Goal: Task Accomplishment & Management: Manage account settings

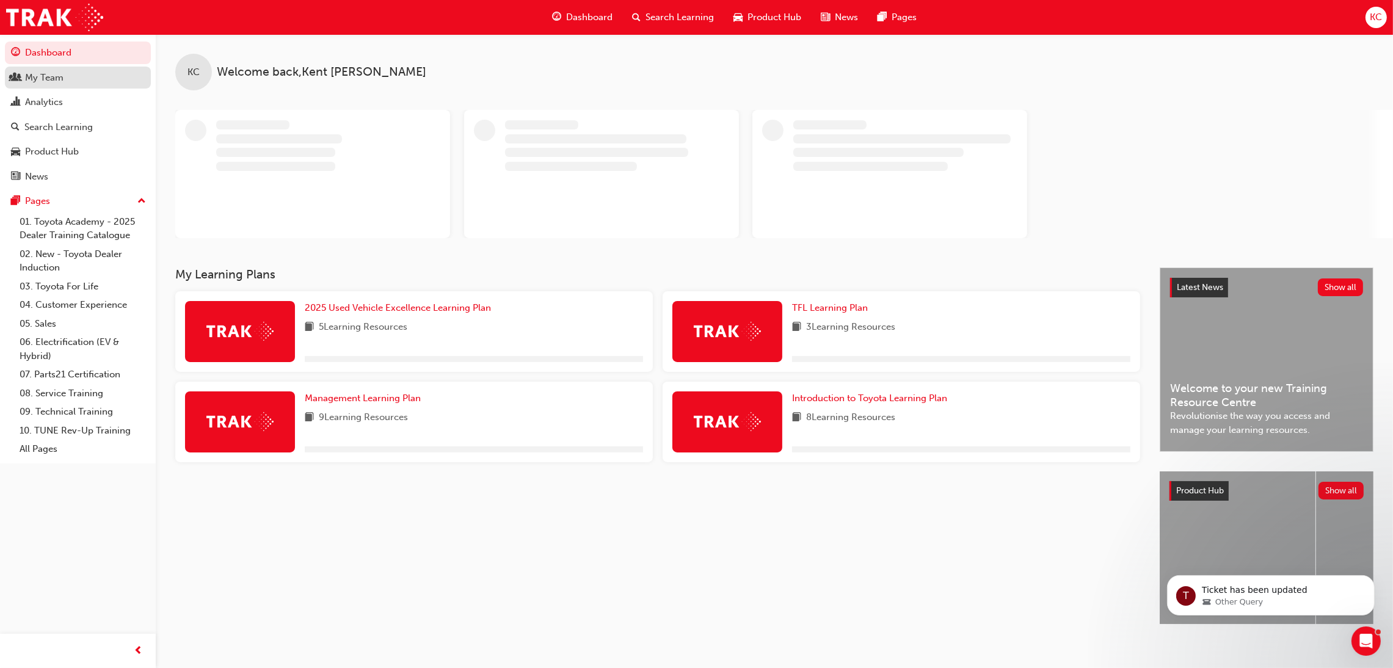
click at [40, 79] on div "My Team" at bounding box center [44, 78] width 38 height 14
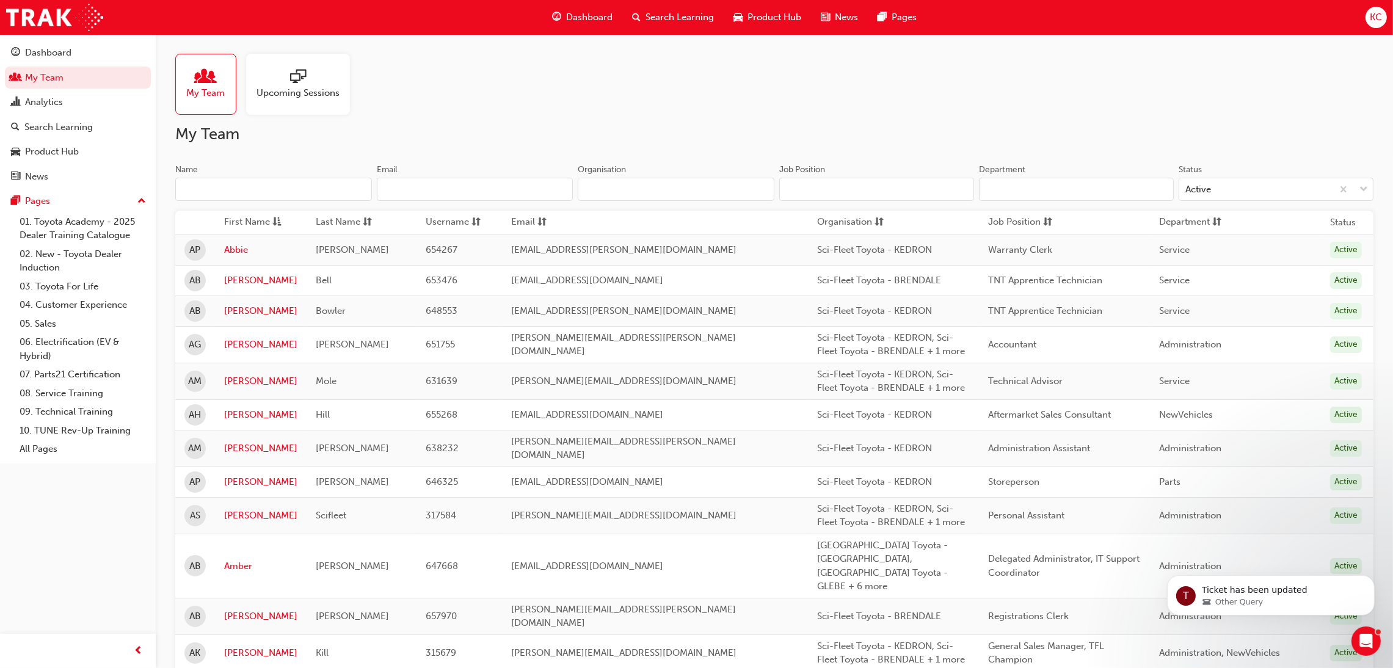
click at [294, 191] on input "Name" at bounding box center [273, 189] width 197 height 23
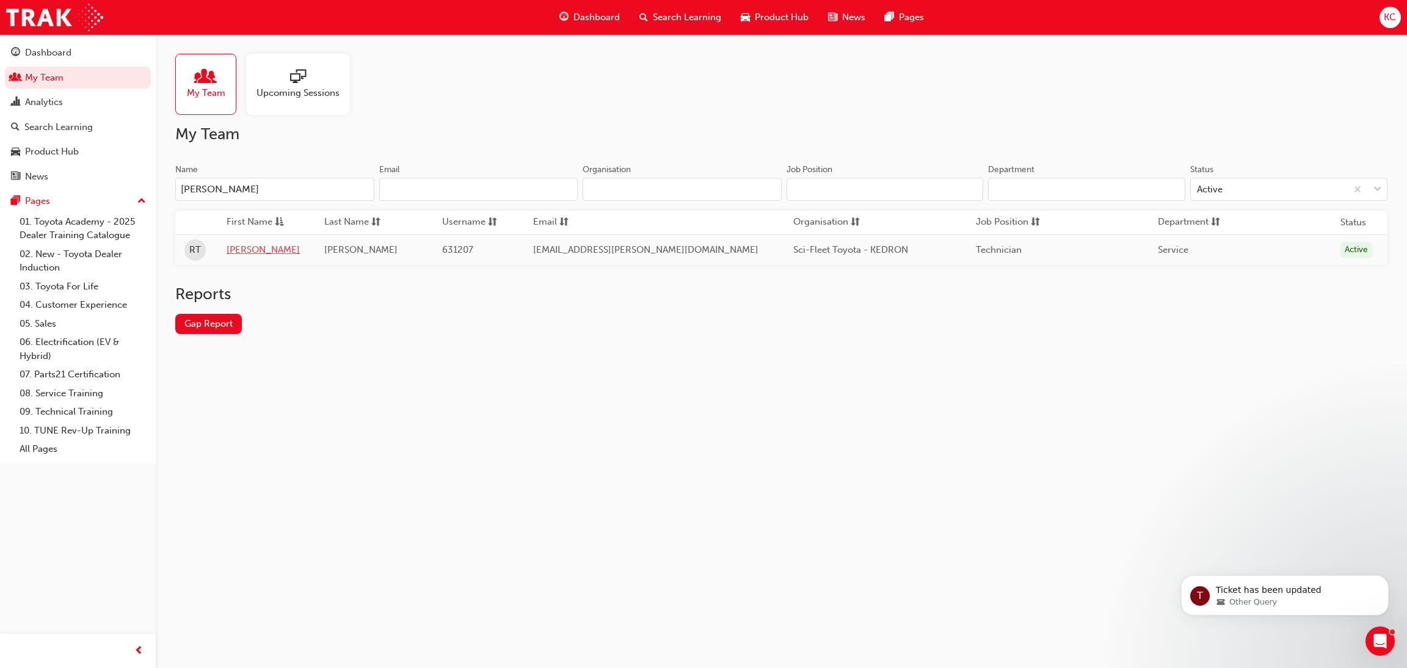
type input "[PERSON_NAME]"
click at [233, 250] on link "[PERSON_NAME]" at bounding box center [266, 250] width 79 height 14
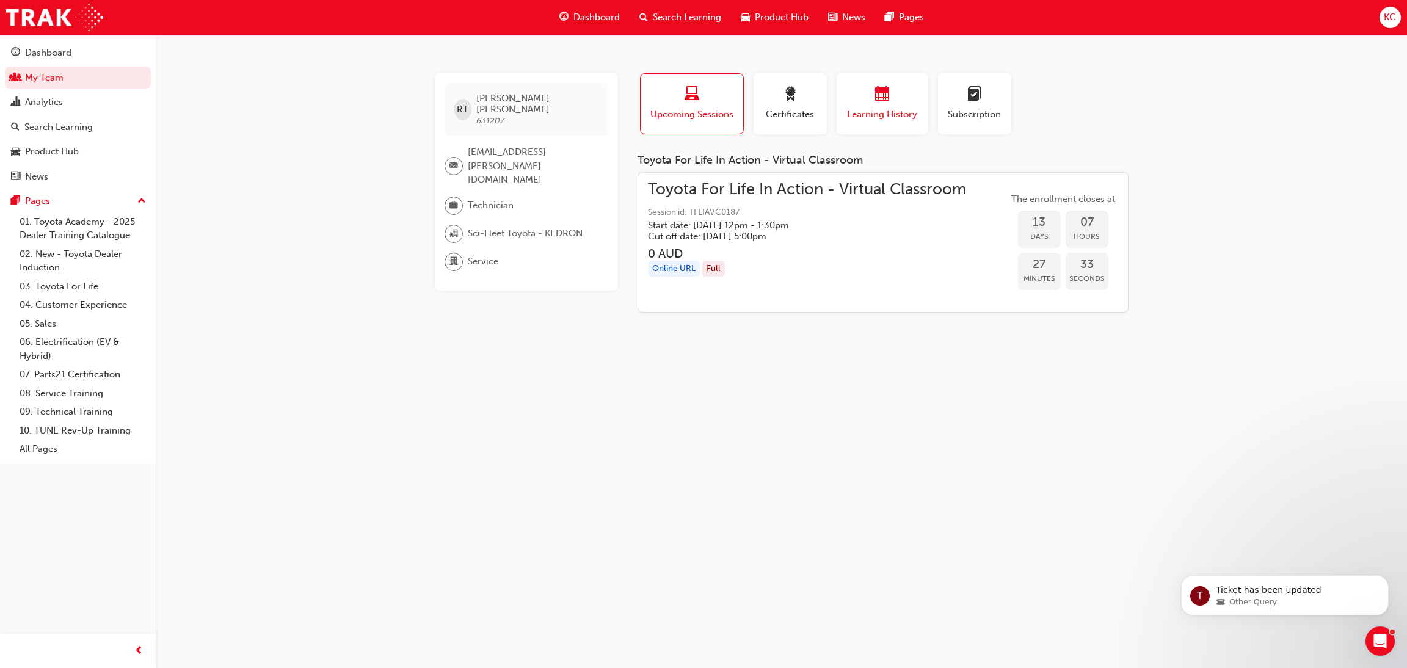
click at [875, 88] on span "calendar-icon" at bounding box center [882, 95] width 15 height 16
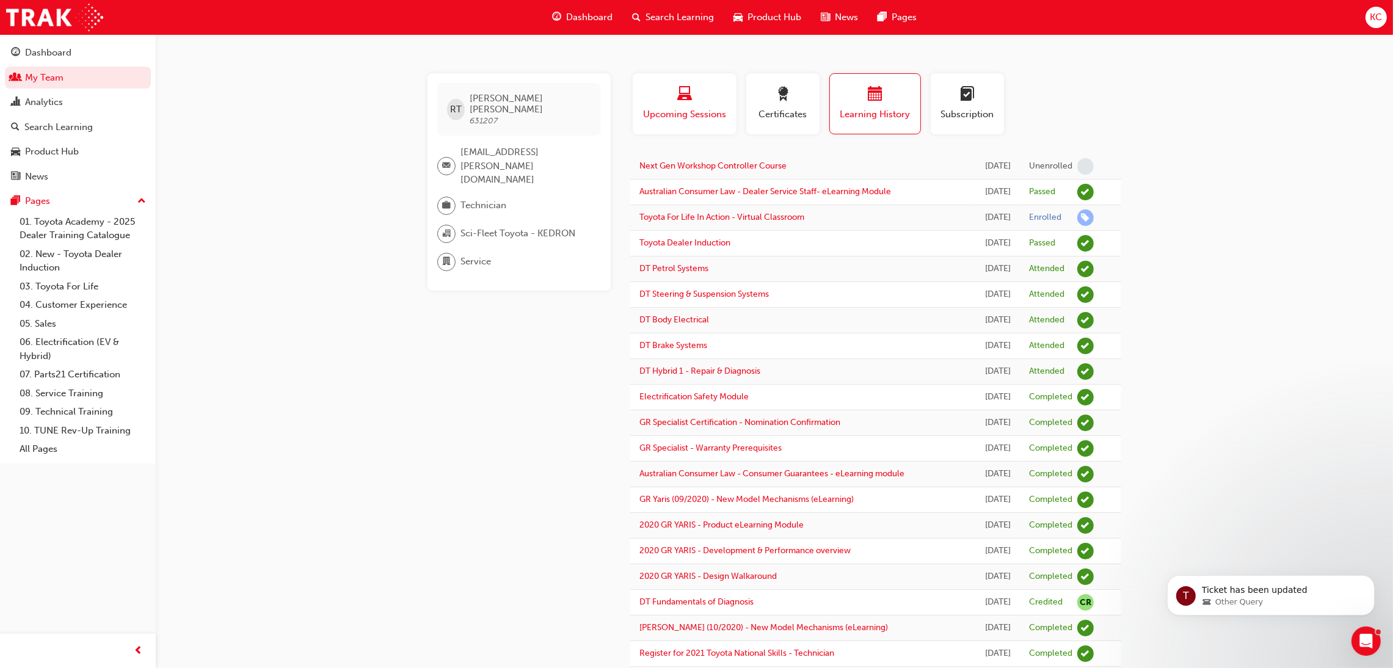
click at [672, 108] on span "Upcoming Sessions" at bounding box center [685, 115] width 86 height 14
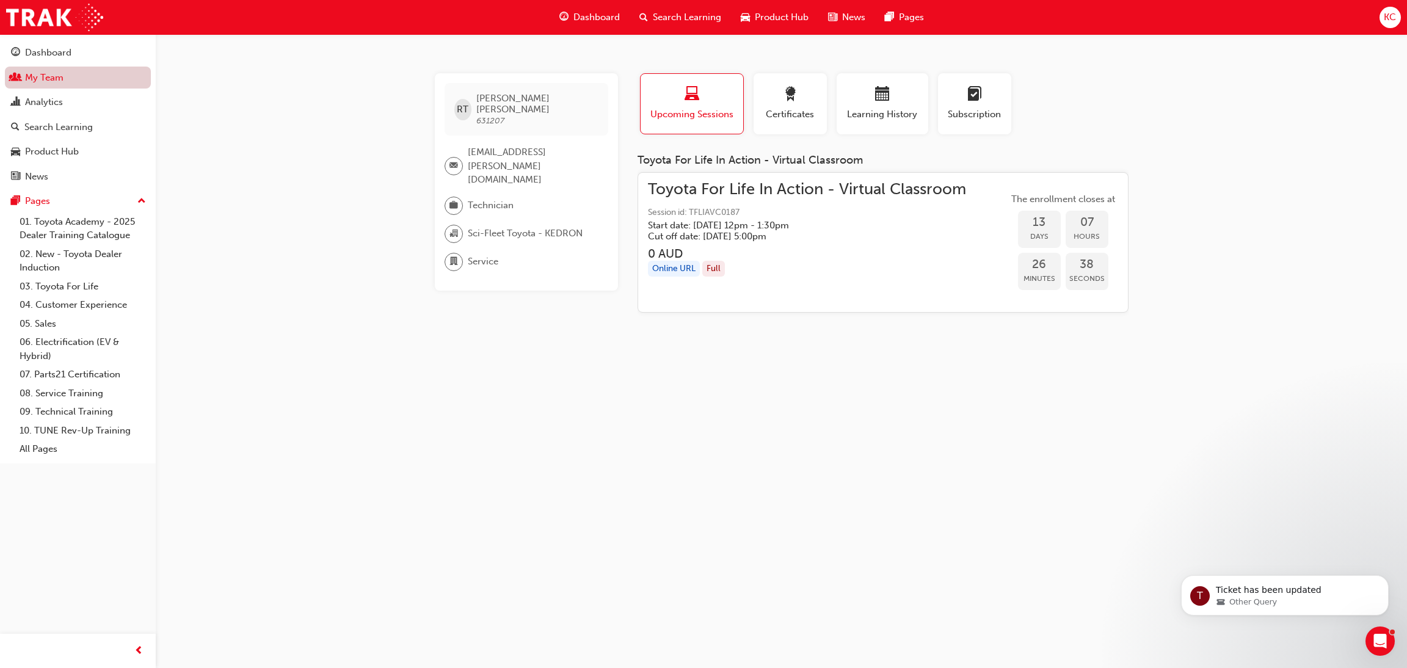
click at [35, 84] on link "My Team" at bounding box center [78, 78] width 146 height 23
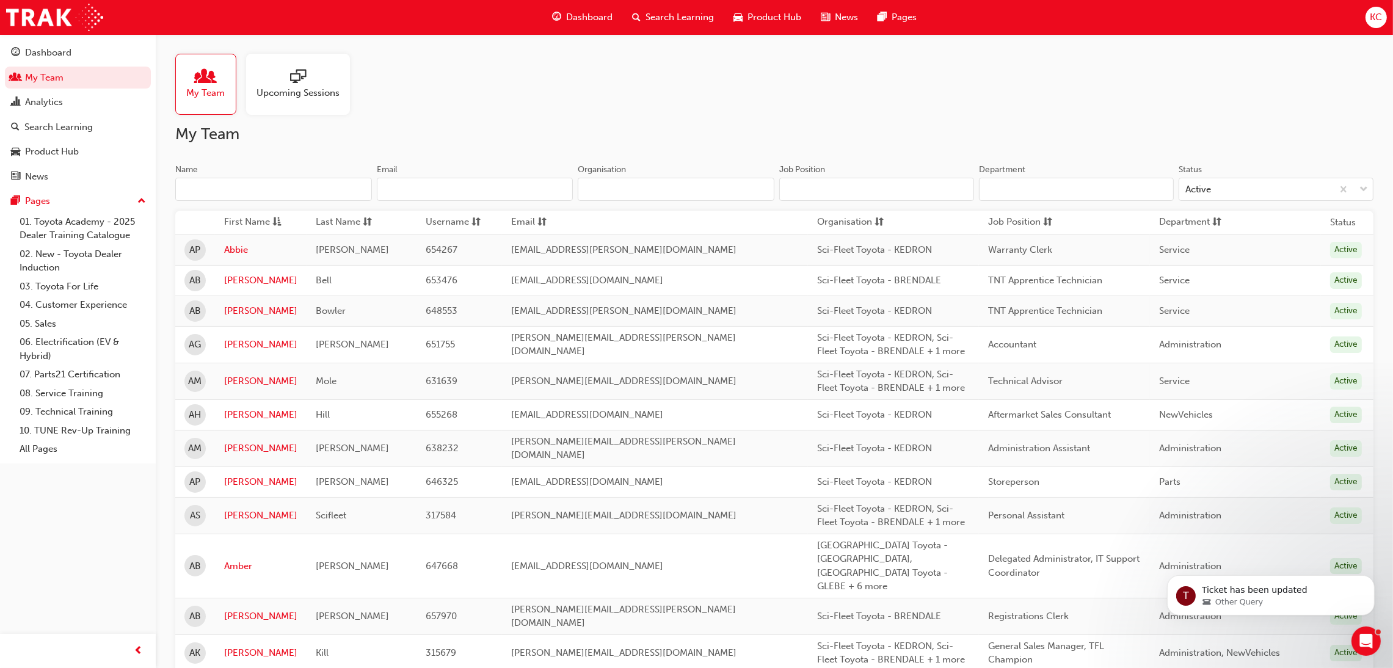
click at [232, 187] on input "Name" at bounding box center [273, 189] width 197 height 23
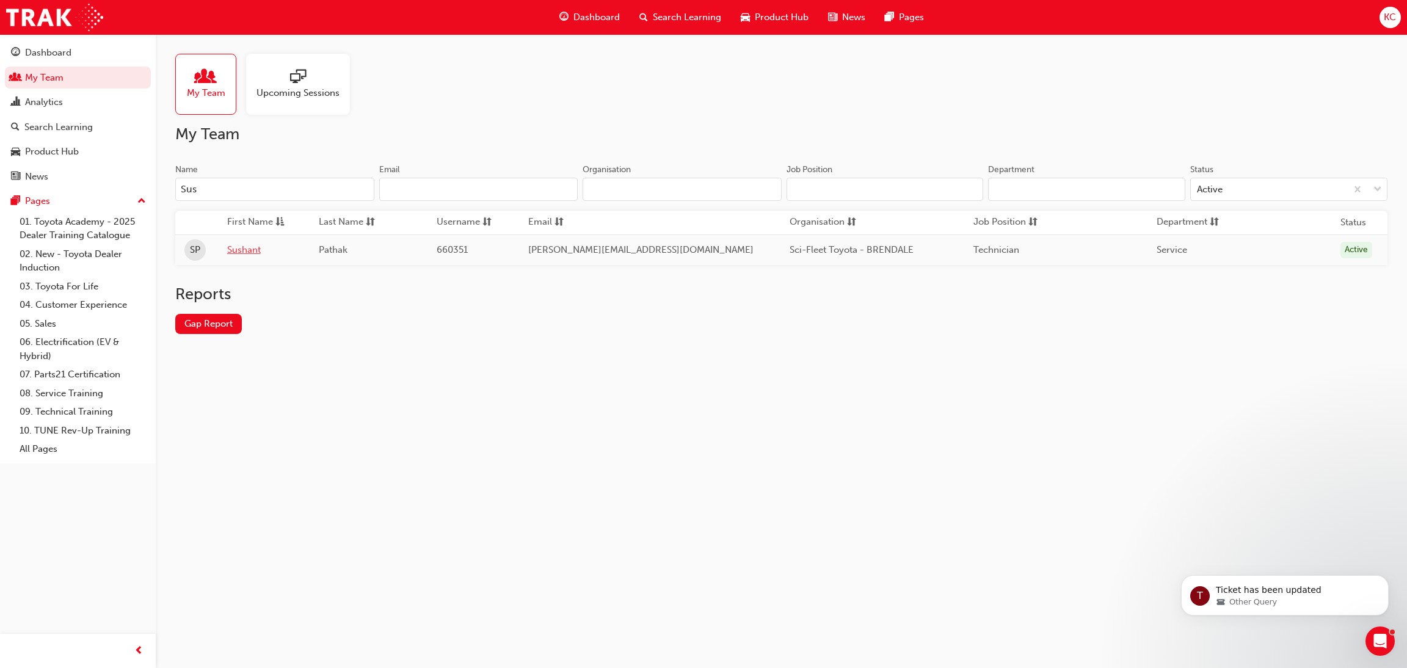
type input "Sus"
click at [250, 249] on link "Sushant" at bounding box center [263, 250] width 73 height 14
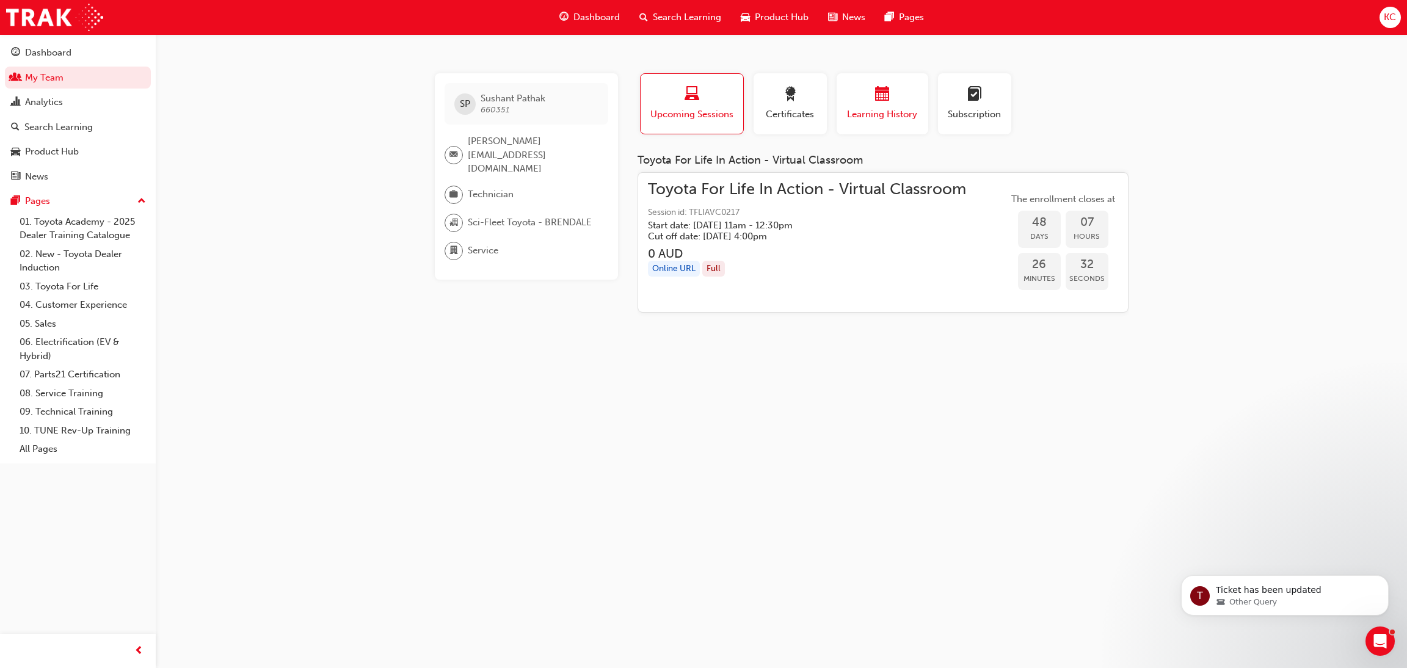
click at [870, 109] on span "Learning History" at bounding box center [882, 115] width 73 height 14
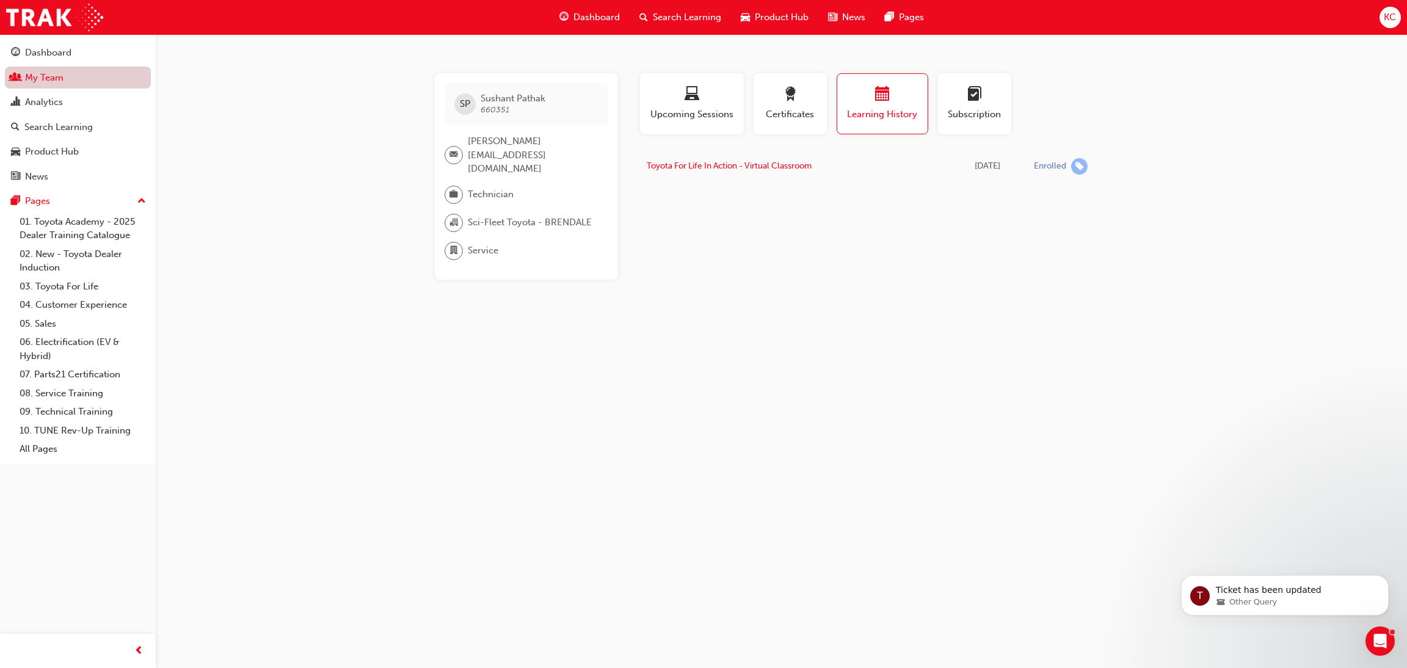
click at [51, 77] on link "My Team" at bounding box center [78, 78] width 146 height 23
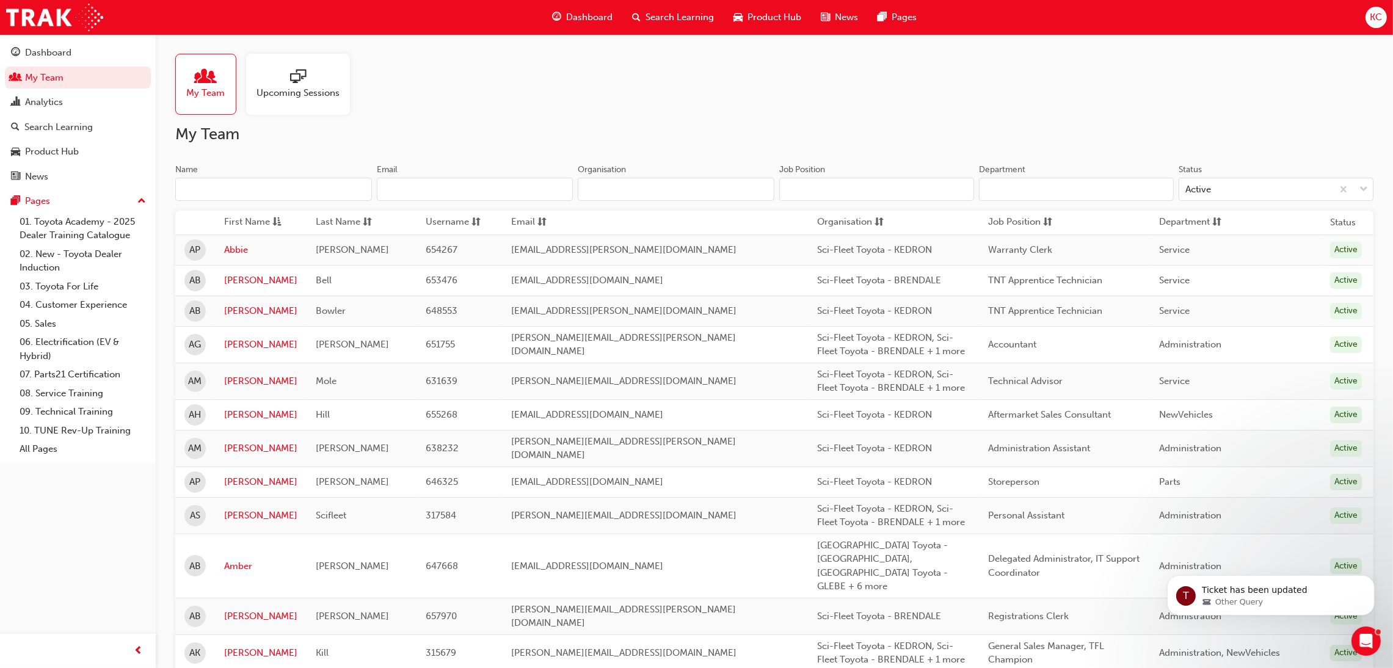
click at [232, 186] on input "Name" at bounding box center [273, 189] width 197 height 23
type input "Casina"
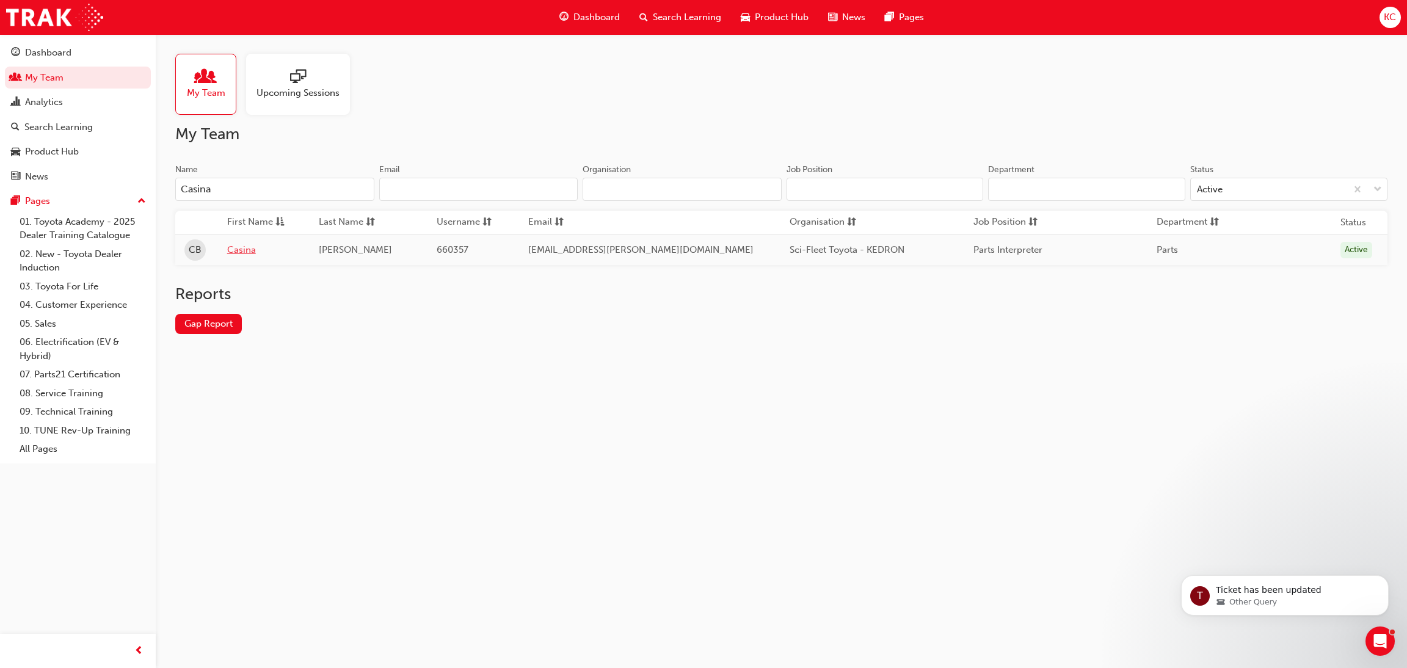
click at [239, 253] on link "Casina" at bounding box center [263, 250] width 73 height 14
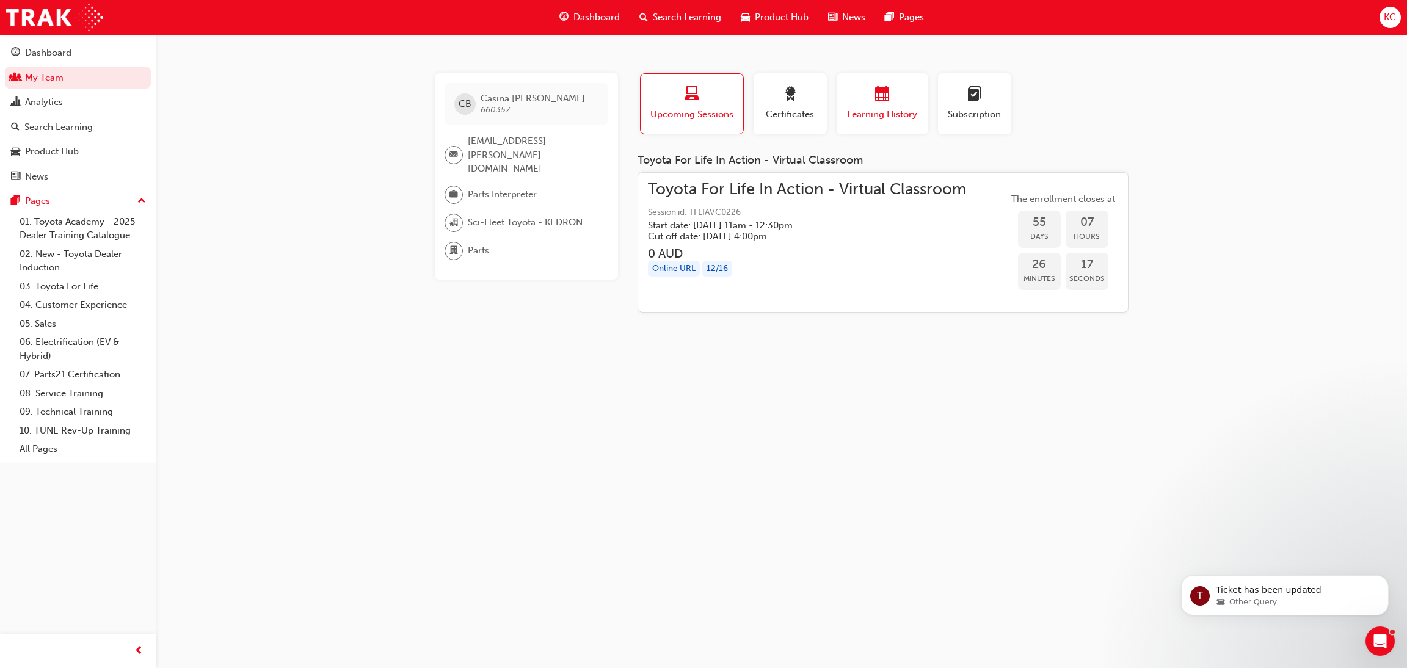
click at [905, 112] on span "Learning History" at bounding box center [882, 115] width 73 height 14
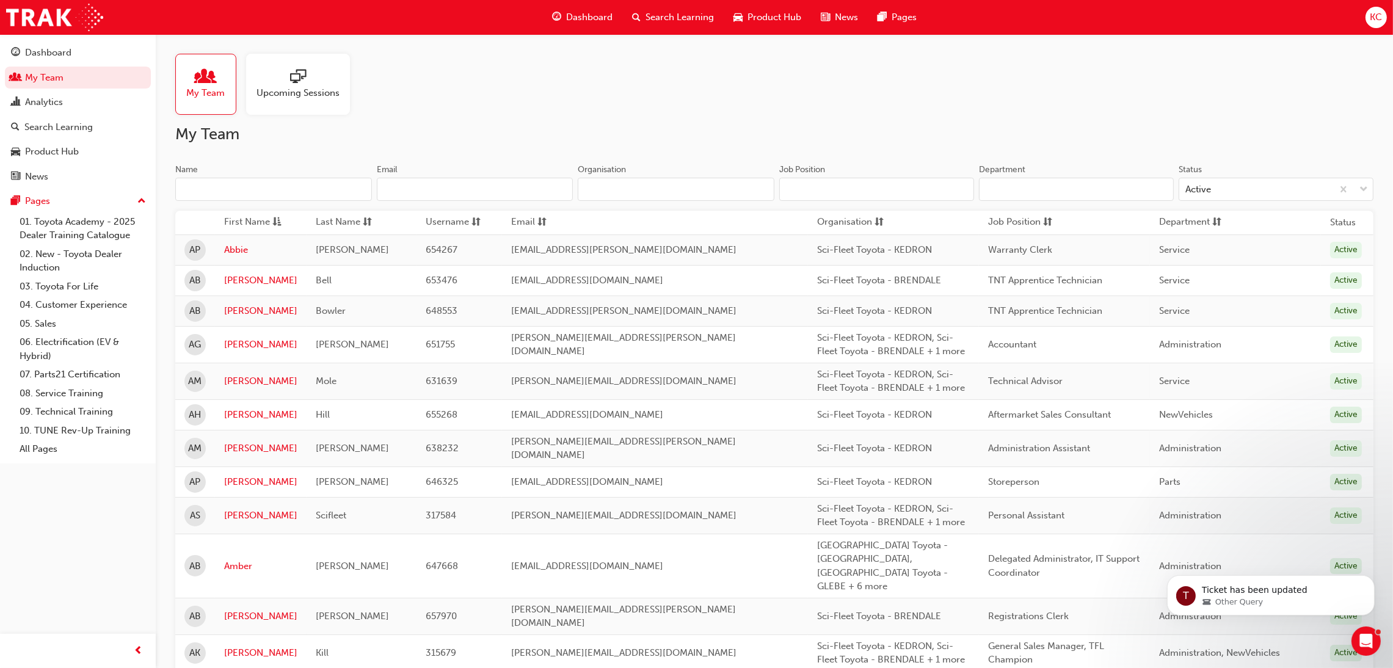
click at [258, 184] on input "Name" at bounding box center [273, 189] width 197 height 23
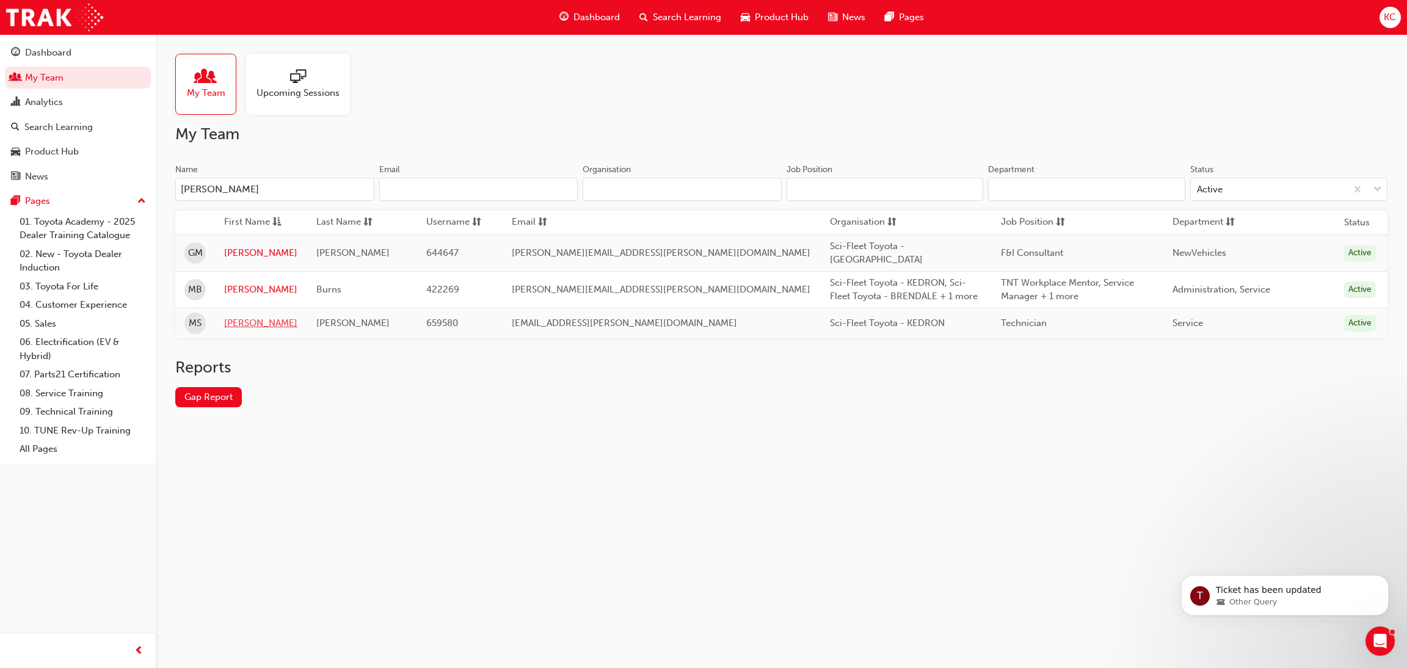
type input "[PERSON_NAME]"
click at [250, 316] on link "[PERSON_NAME]" at bounding box center [260, 323] width 73 height 14
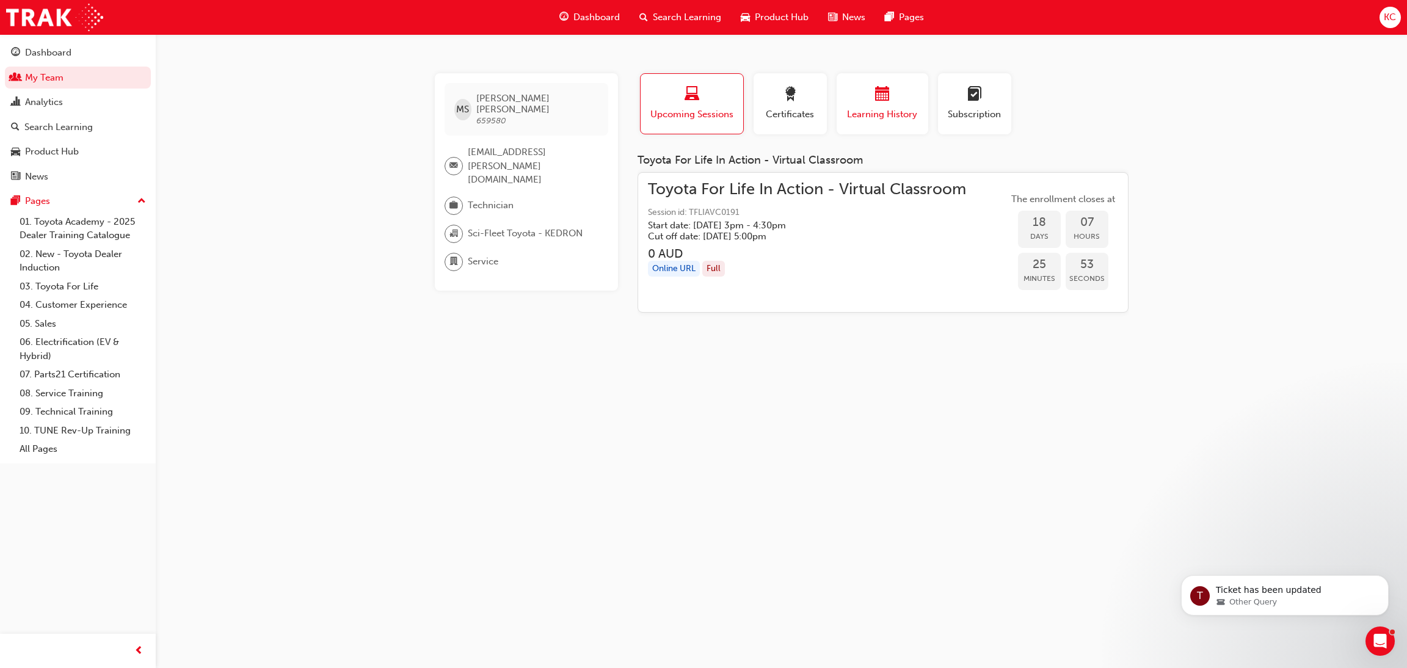
click at [889, 110] on span "Learning History" at bounding box center [882, 115] width 73 height 14
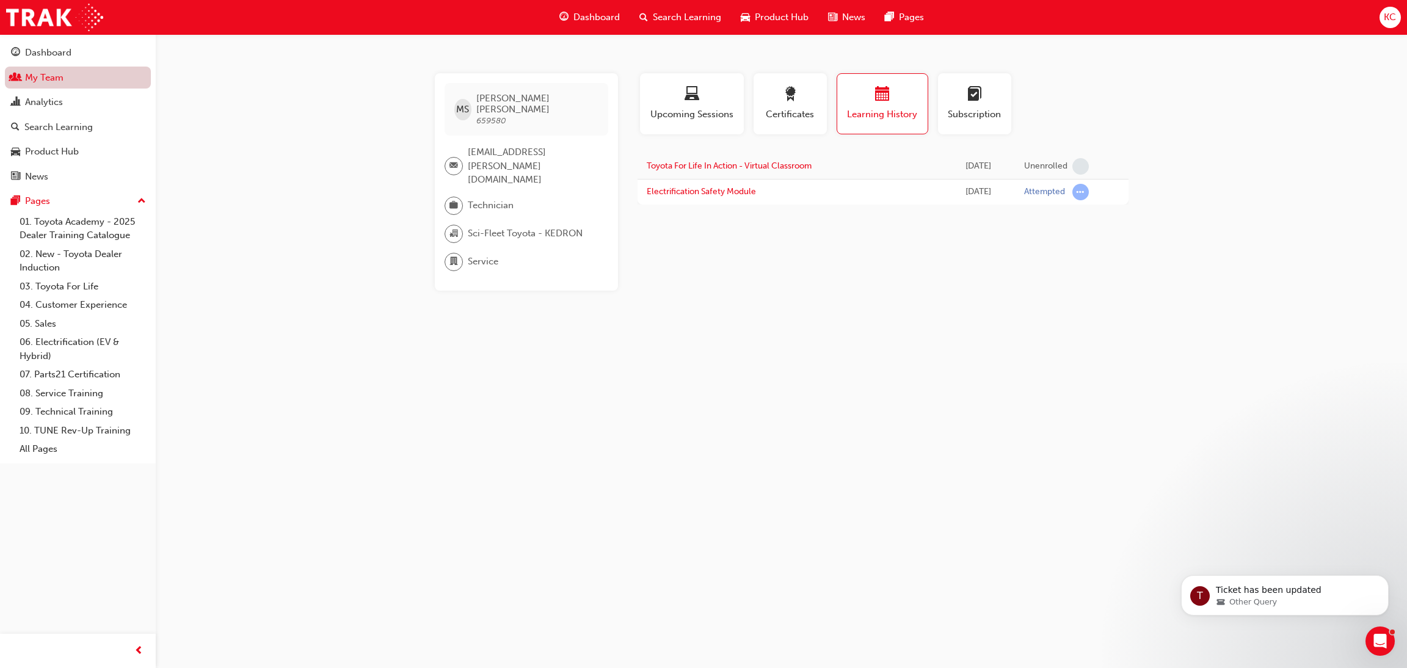
click at [20, 73] on link "My Team" at bounding box center [78, 78] width 146 height 23
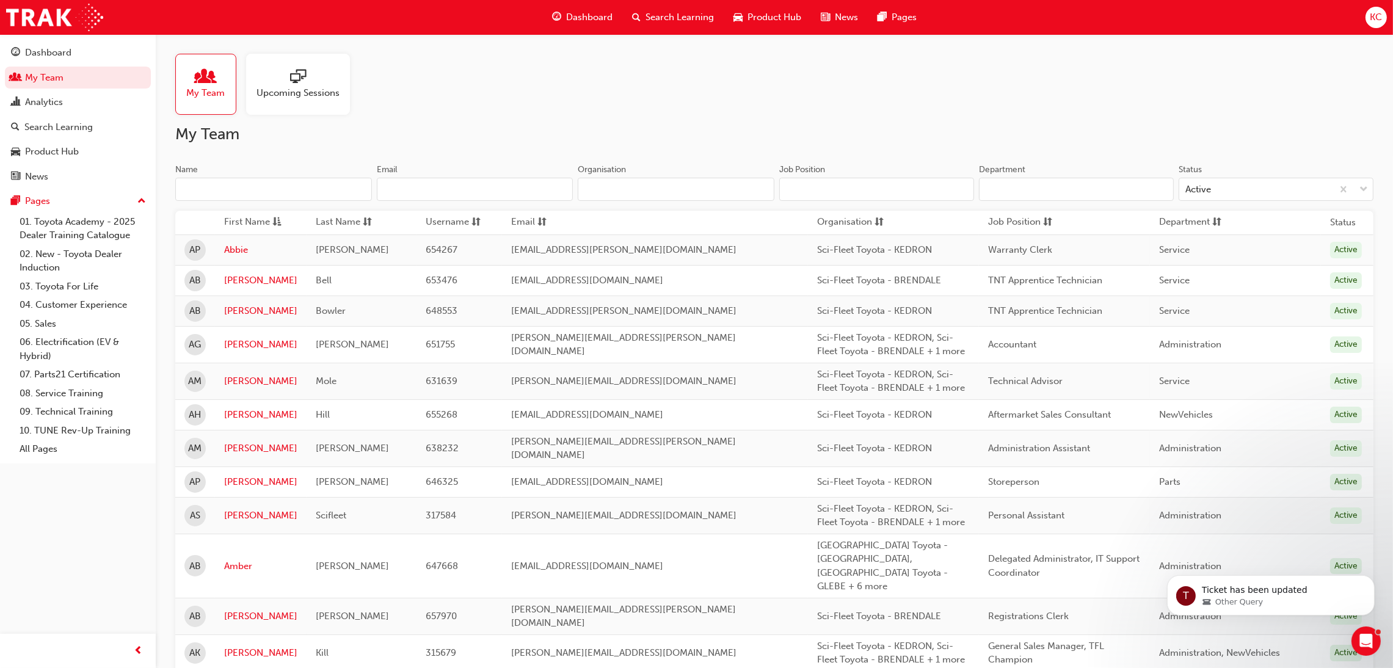
click at [229, 174] on div "Name" at bounding box center [273, 171] width 197 height 15
click at [229, 178] on input "Name" at bounding box center [273, 189] width 197 height 23
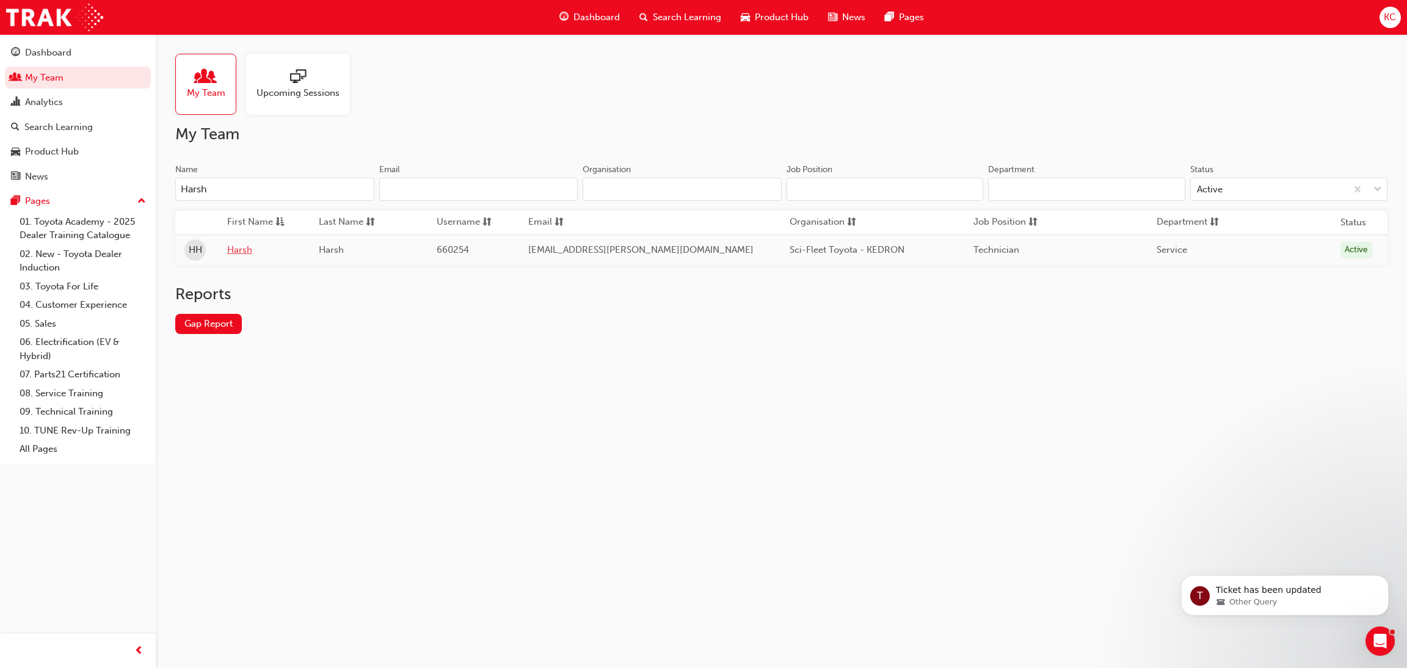
type input "Harsh"
click at [243, 245] on link "Harsh" at bounding box center [263, 250] width 73 height 14
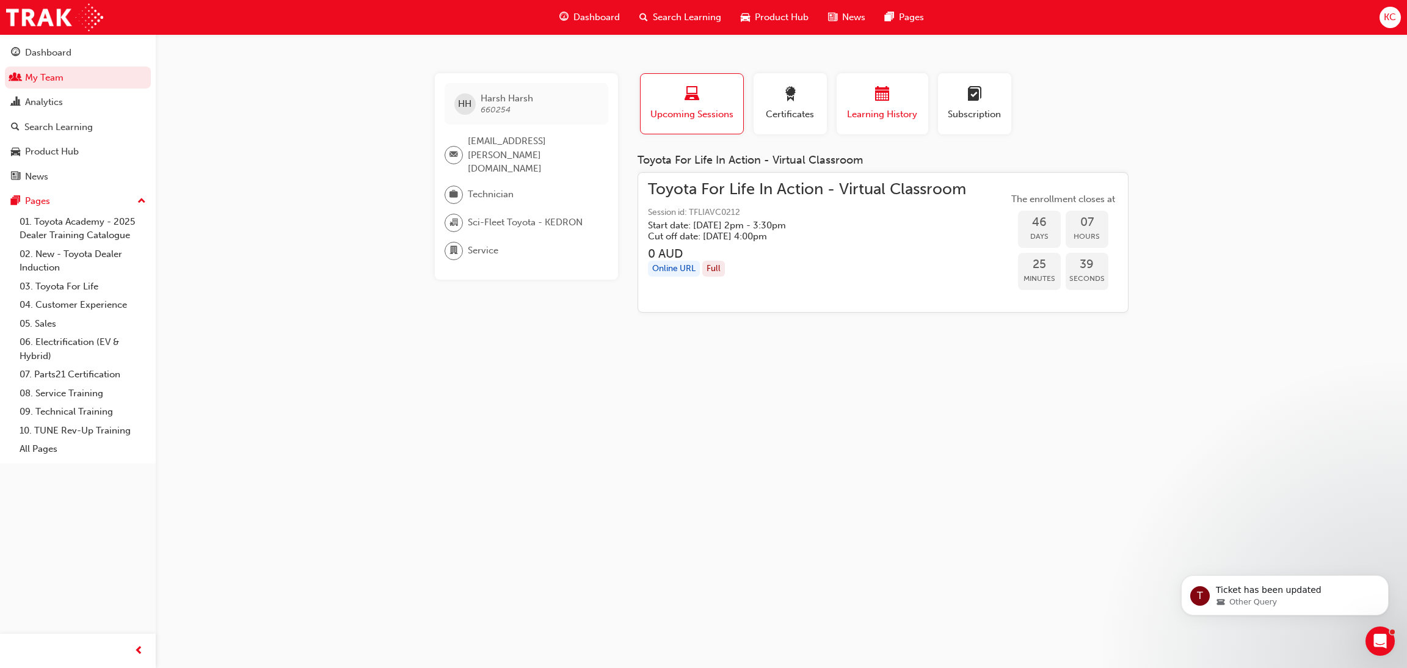
click at [883, 90] on span "calendar-icon" at bounding box center [882, 95] width 15 height 16
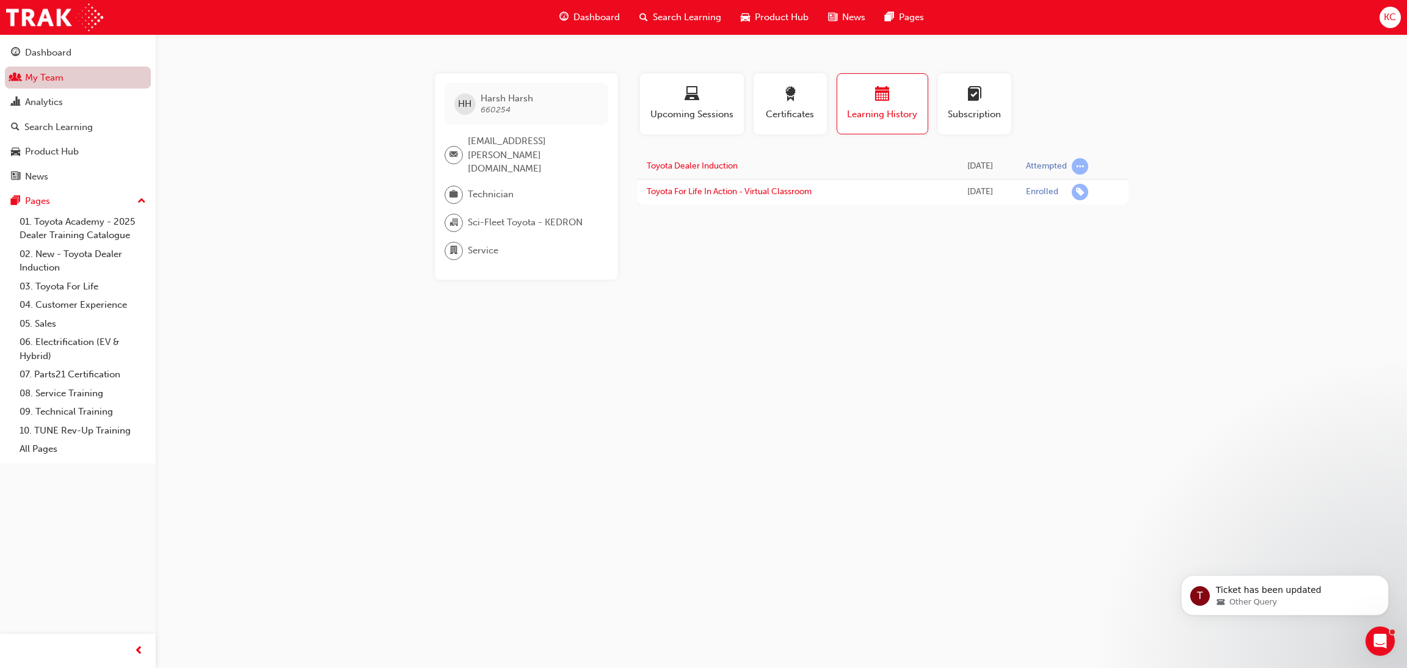
click at [49, 81] on link "My Team" at bounding box center [78, 78] width 146 height 23
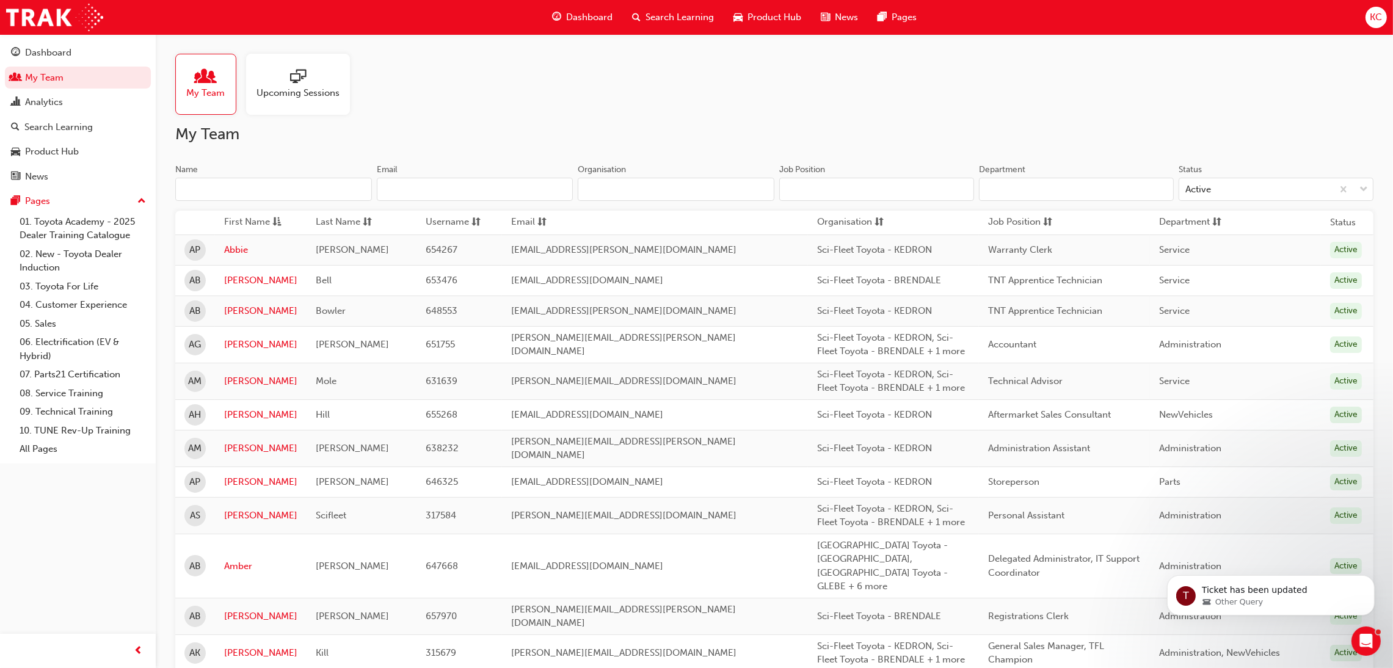
click at [262, 186] on input "Name" at bounding box center [273, 189] width 197 height 23
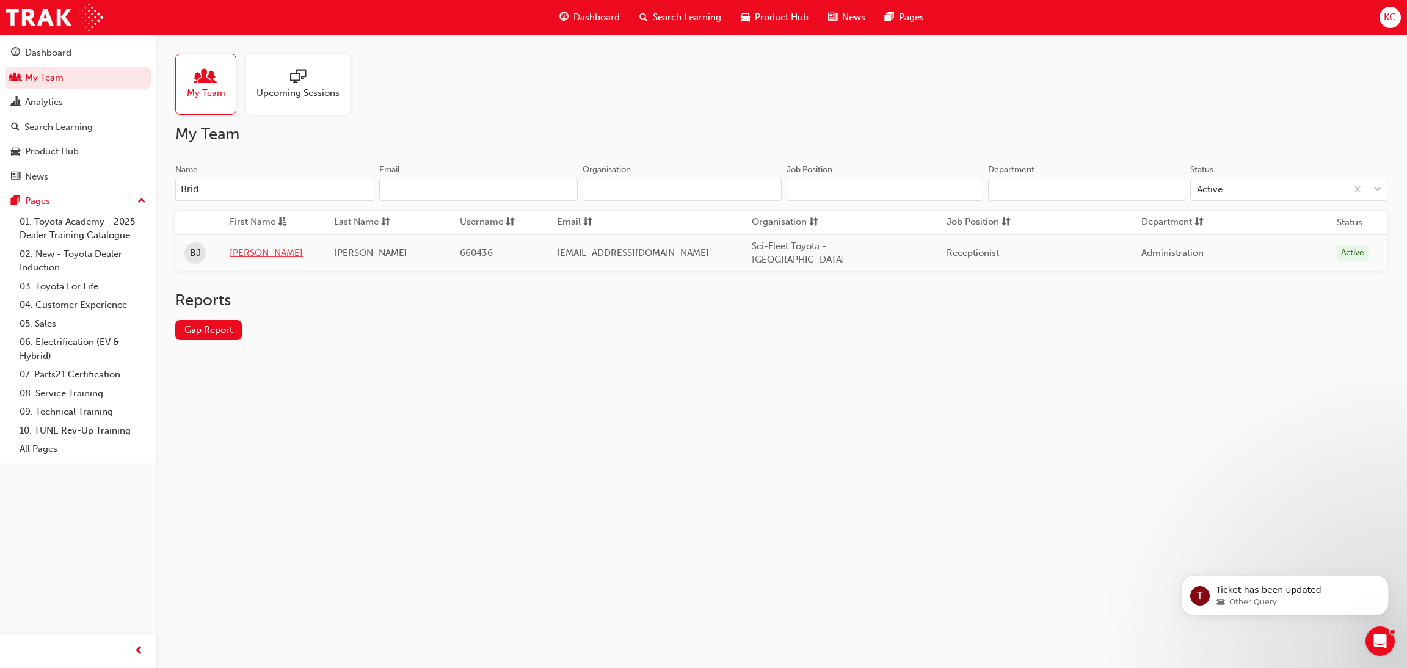
type input "Brid"
click at [247, 246] on link "[PERSON_NAME]" at bounding box center [273, 253] width 86 height 14
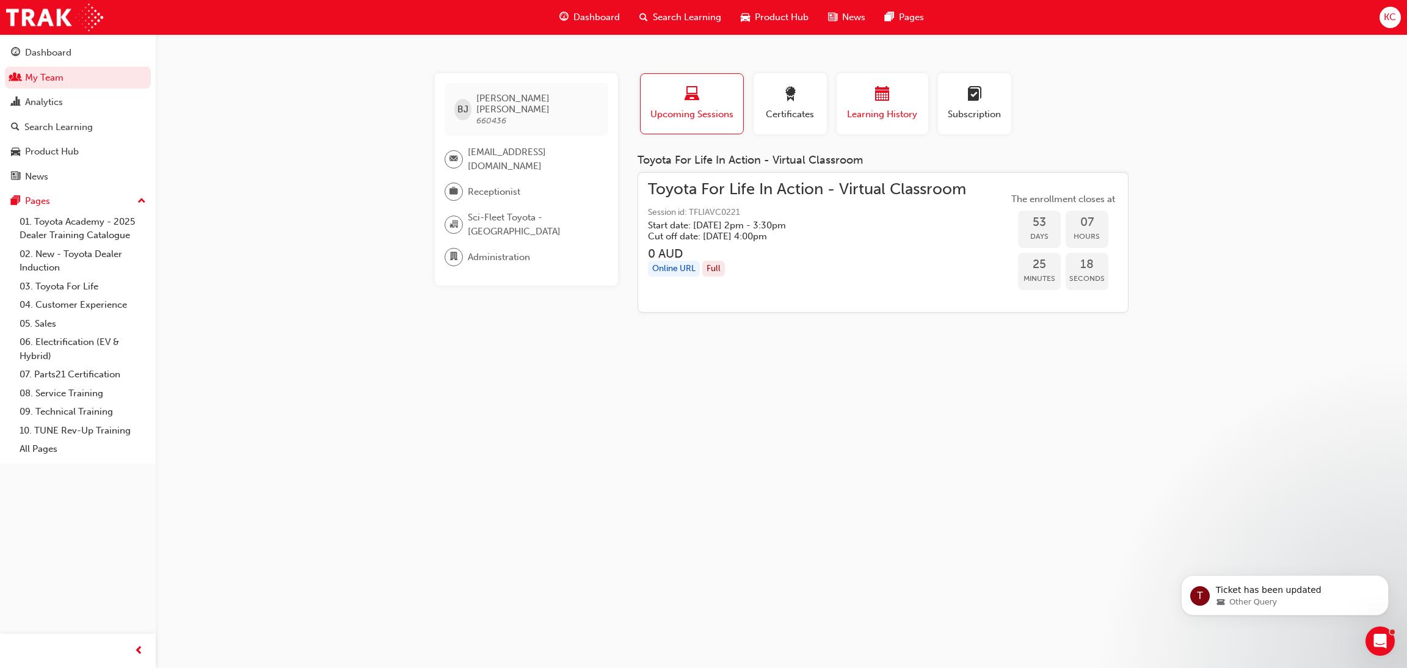
click at [850, 97] on div "button" at bounding box center [882, 96] width 73 height 19
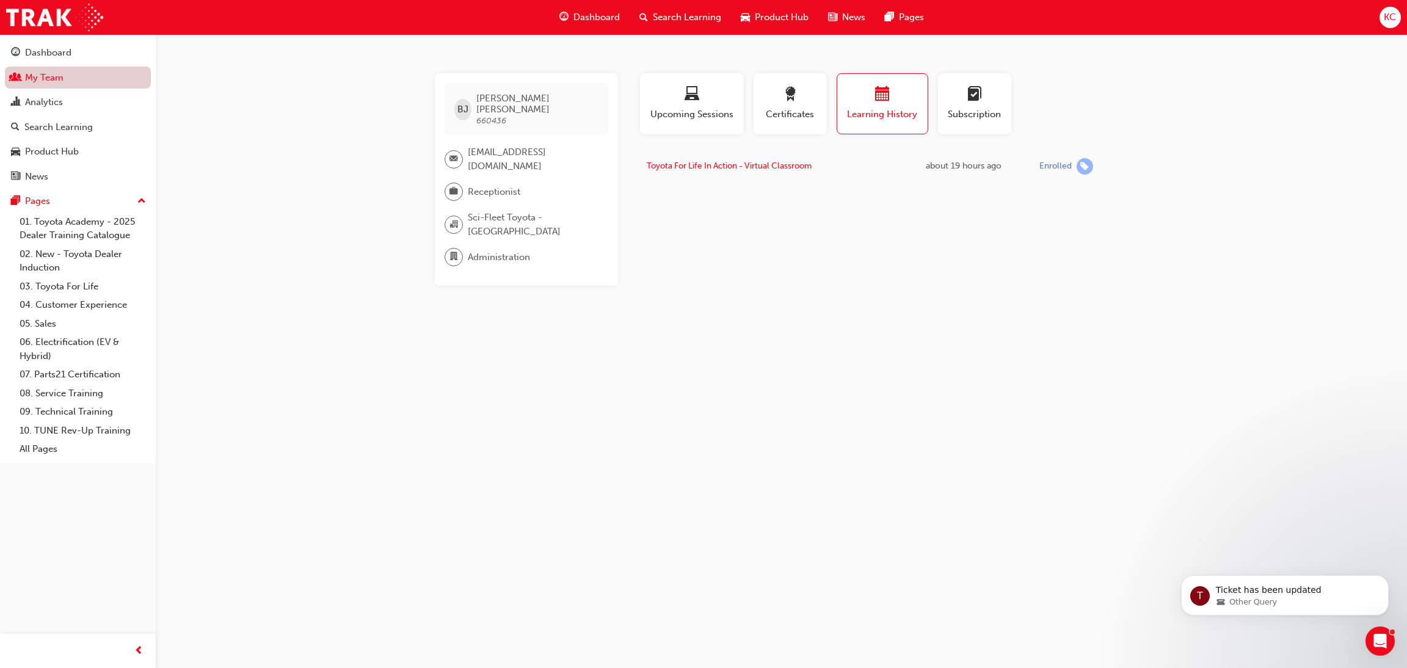
click at [45, 82] on link "My Team" at bounding box center [78, 78] width 146 height 23
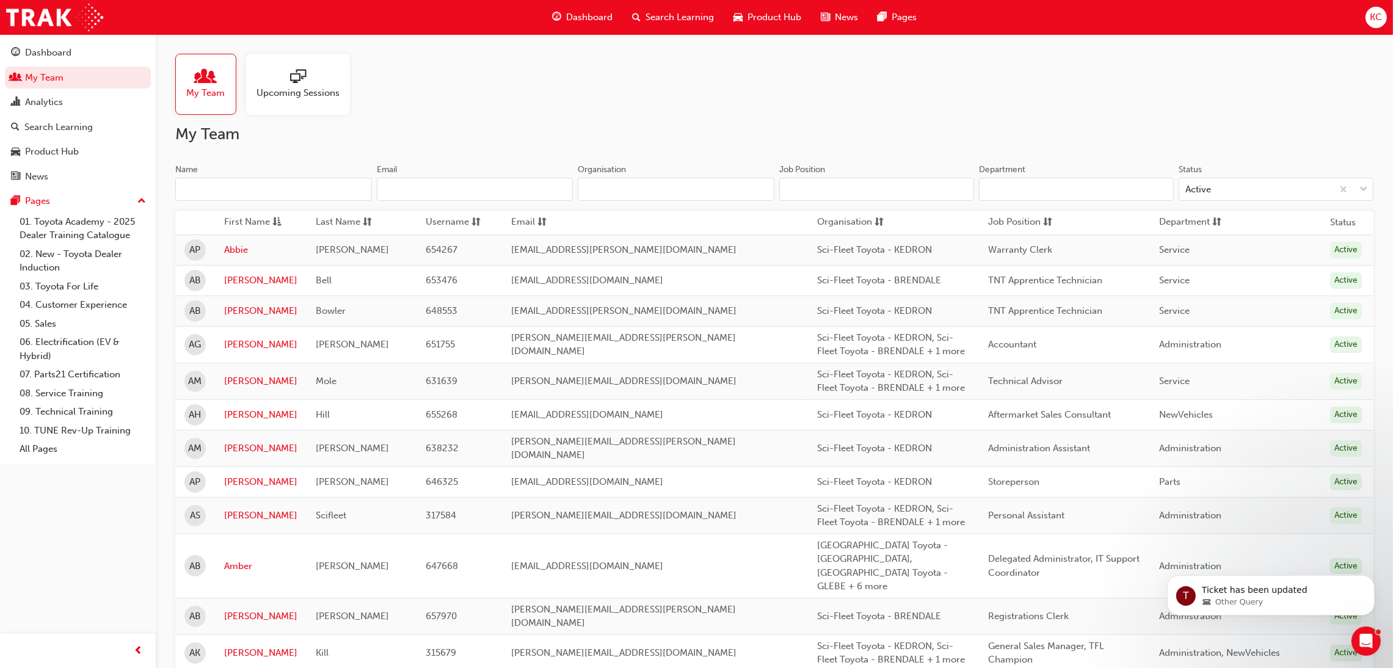
click at [259, 189] on input "Name" at bounding box center [273, 189] width 197 height 23
type input "Jai"
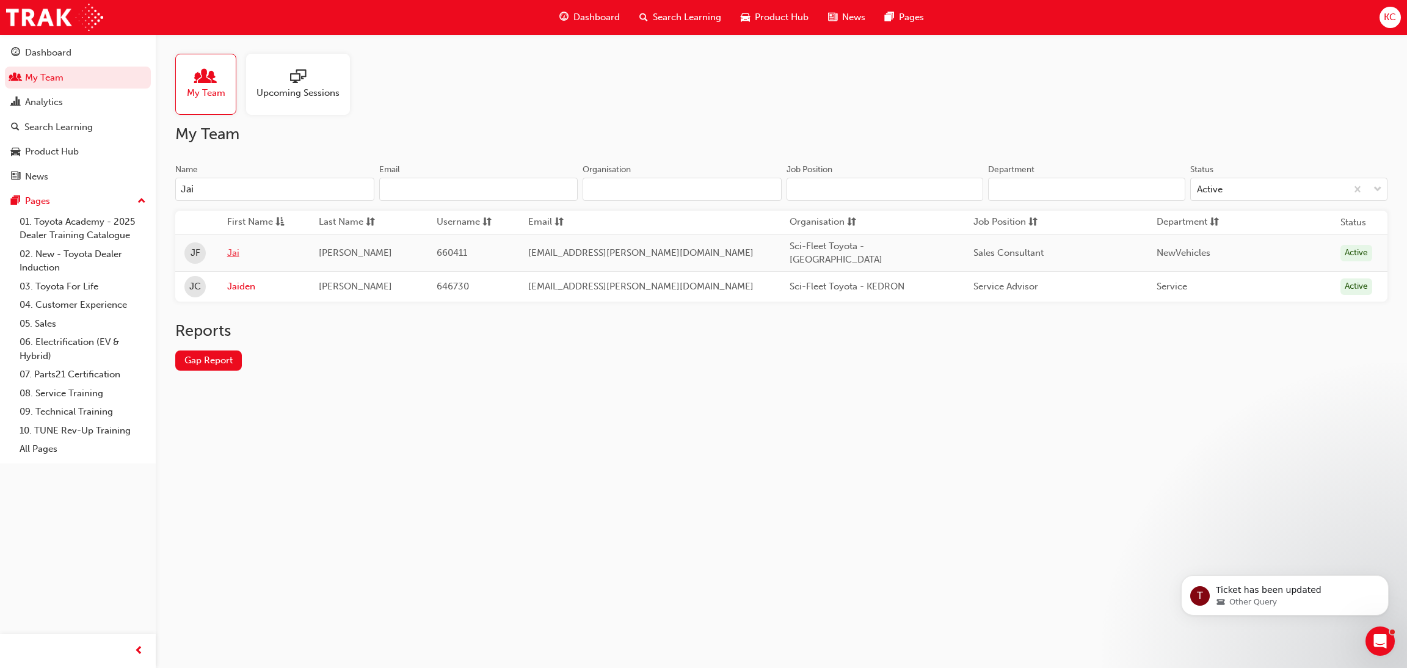
click at [236, 253] on link "Jai" at bounding box center [263, 253] width 73 height 14
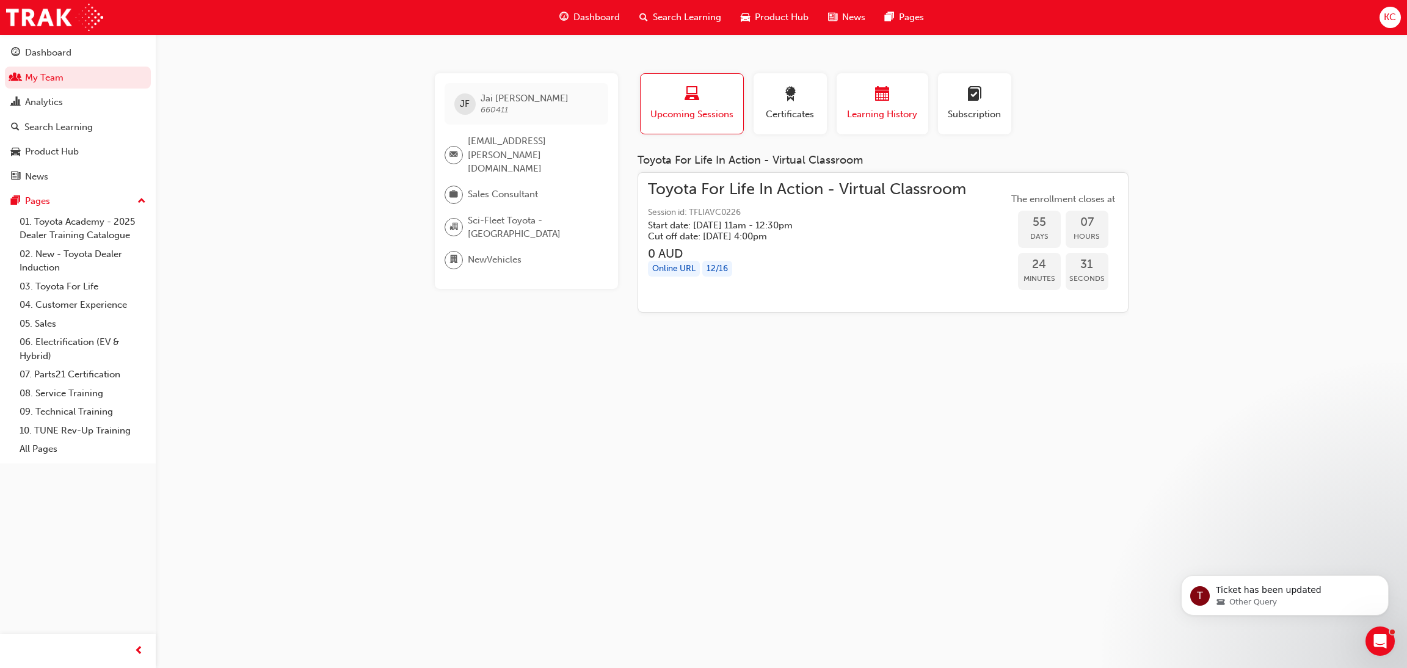
click at [878, 97] on span "calendar-icon" at bounding box center [882, 95] width 15 height 16
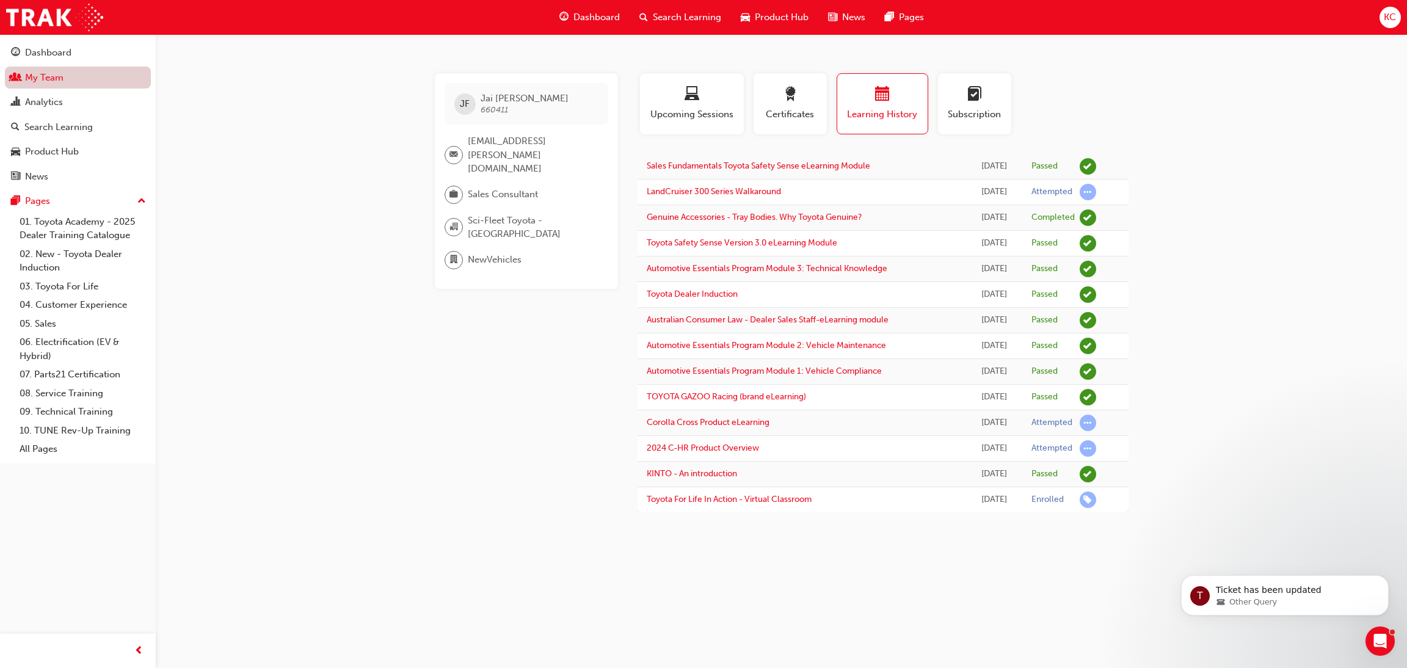
click at [45, 74] on link "My Team" at bounding box center [78, 78] width 146 height 23
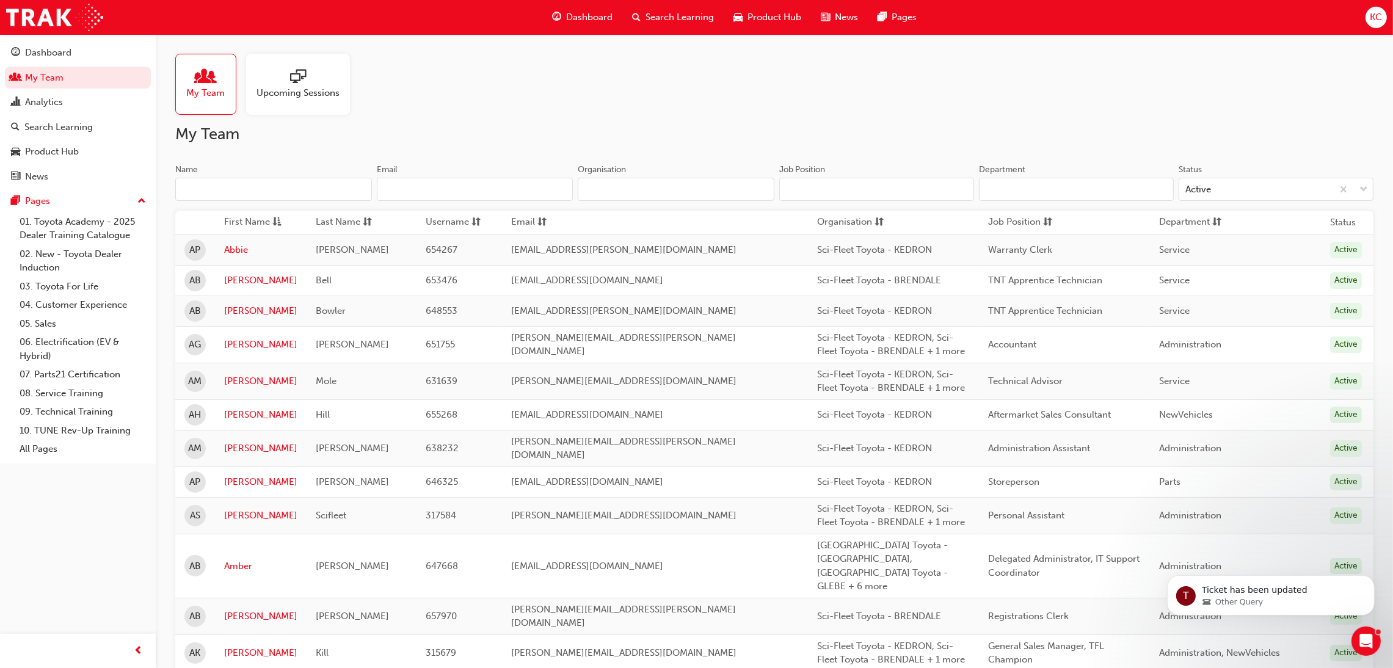
click at [275, 190] on input "Name" at bounding box center [273, 189] width 197 height 23
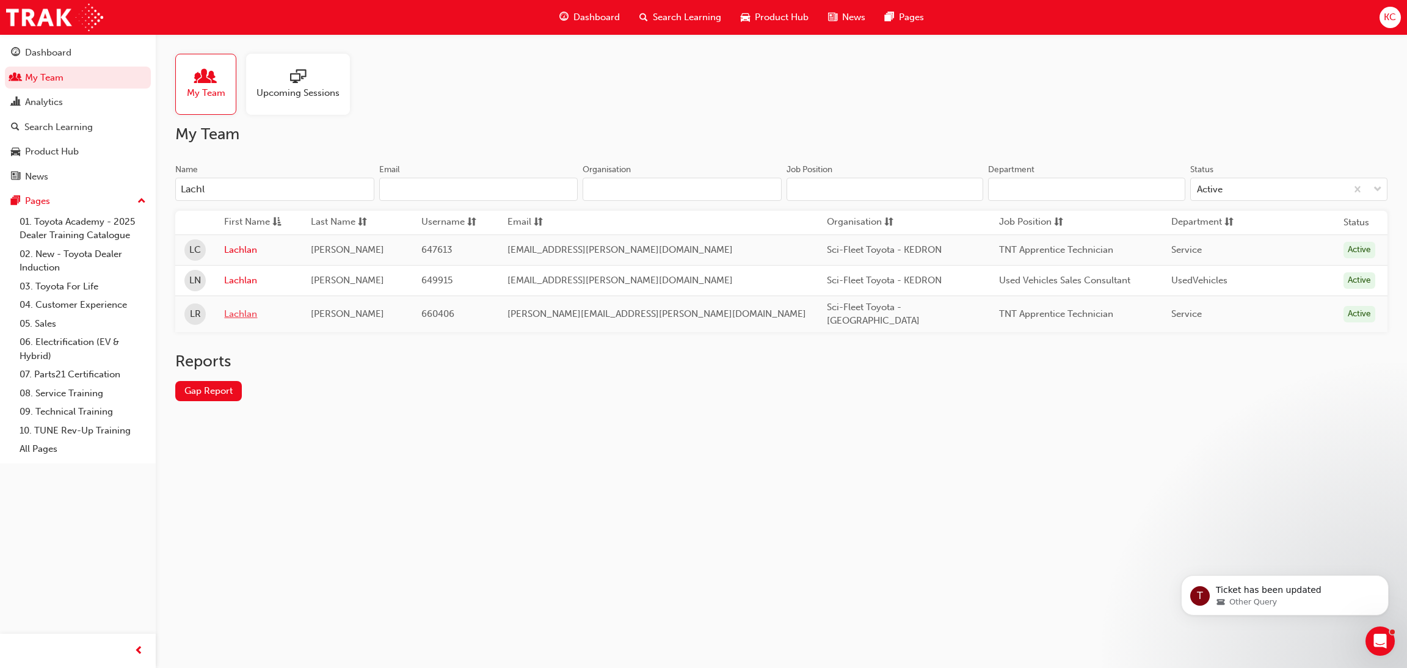
type input "Lachl"
click at [255, 313] on link "Lachlan" at bounding box center [258, 314] width 68 height 14
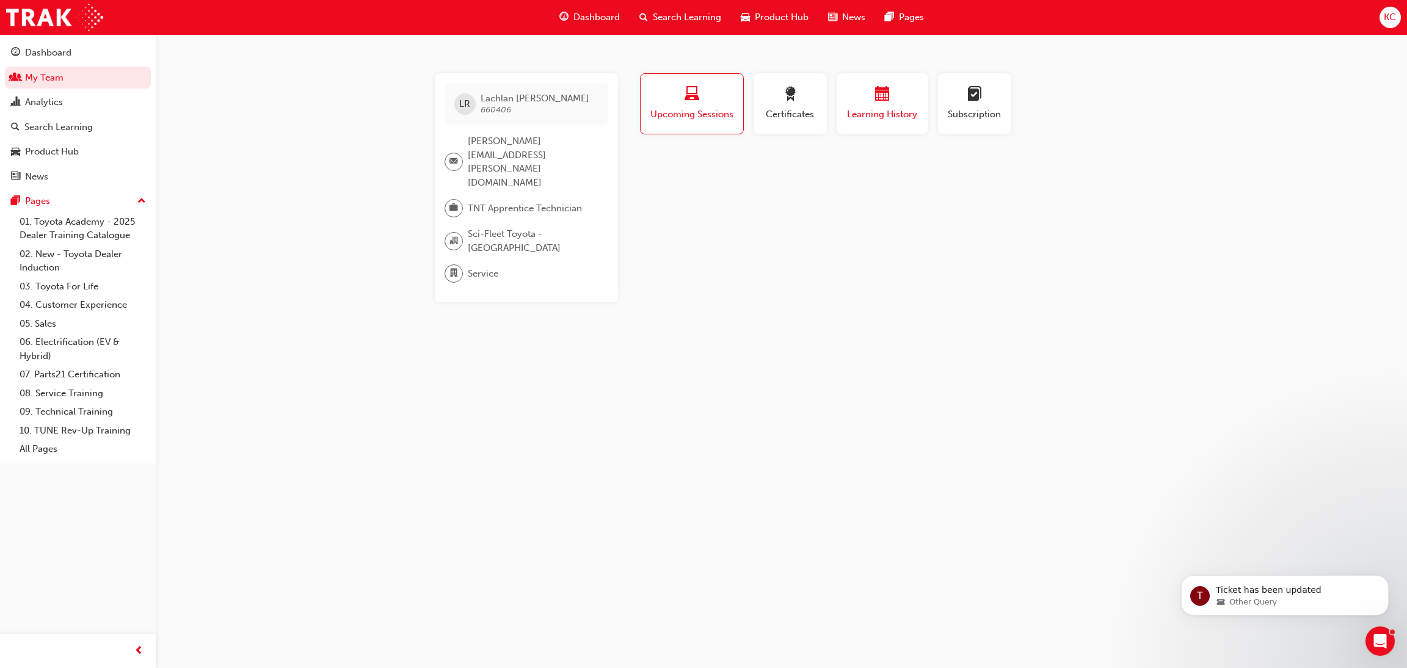
click at [849, 106] on div "Learning History" at bounding box center [882, 104] width 73 height 35
click at [680, 15] on span "Search Learning" at bounding box center [687, 17] width 68 height 14
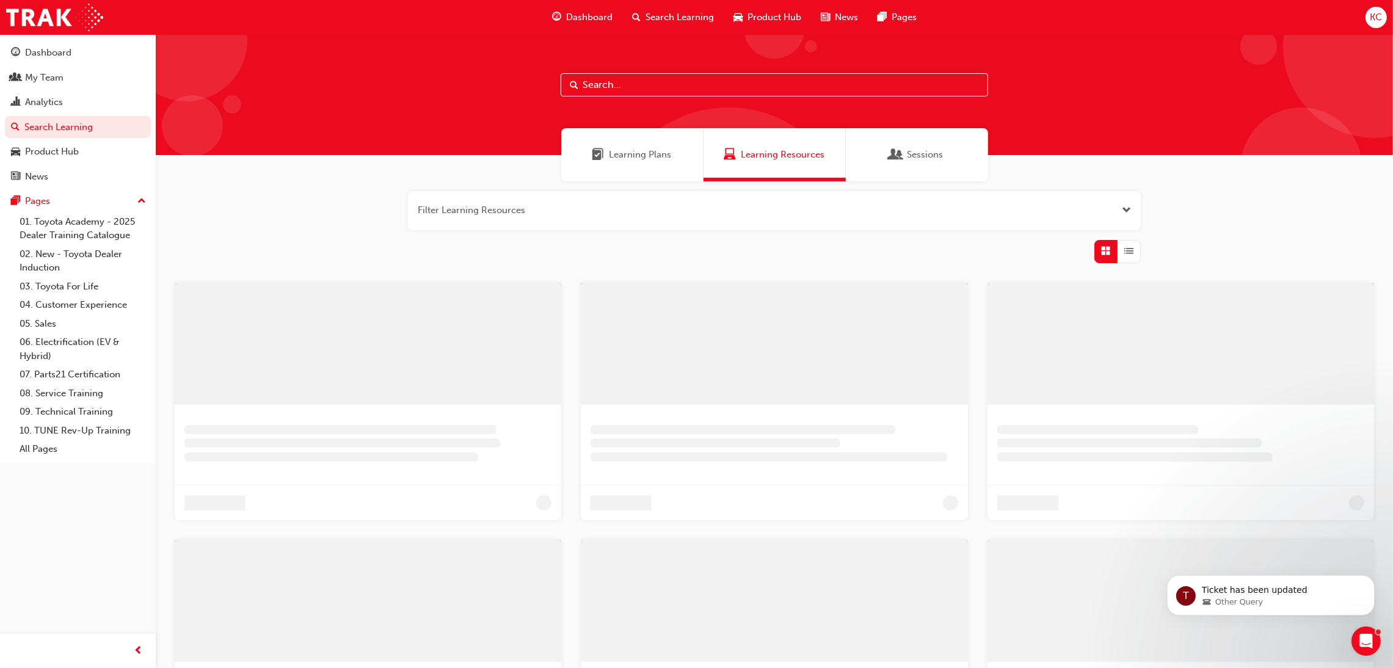
click at [648, 84] on input "text" at bounding box center [775, 84] width 428 height 23
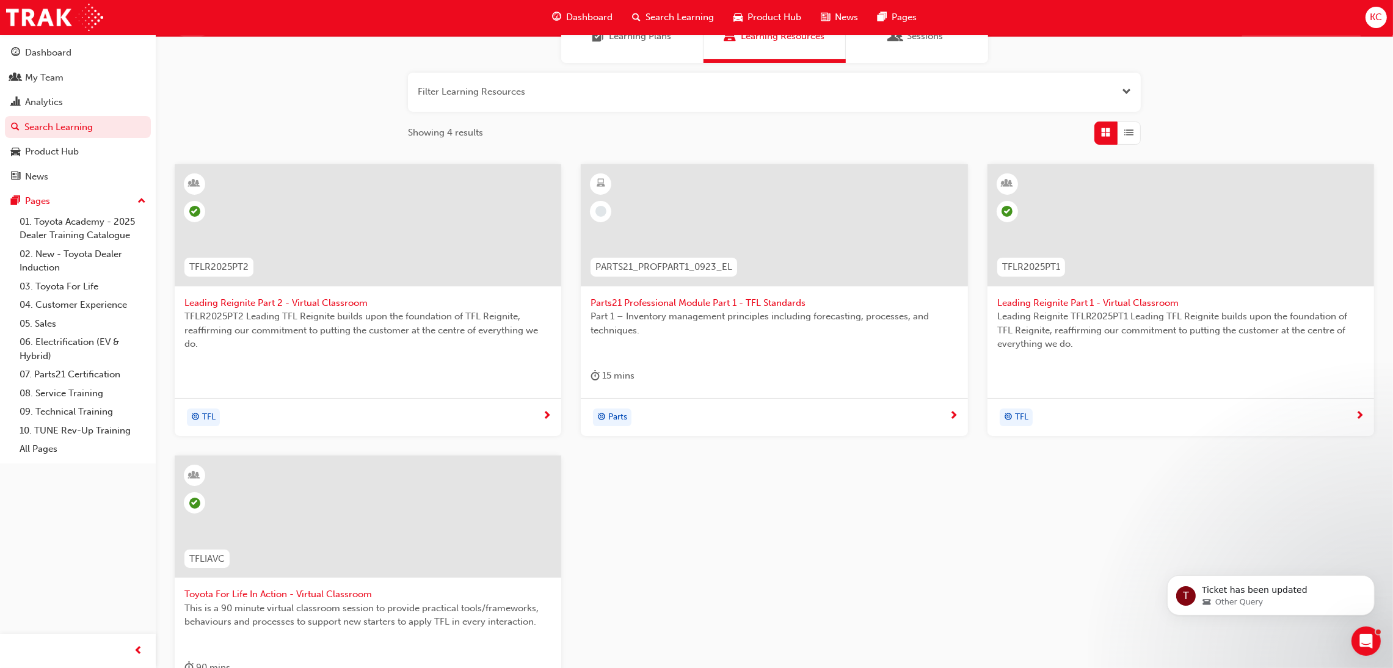
scroll to position [296, 0]
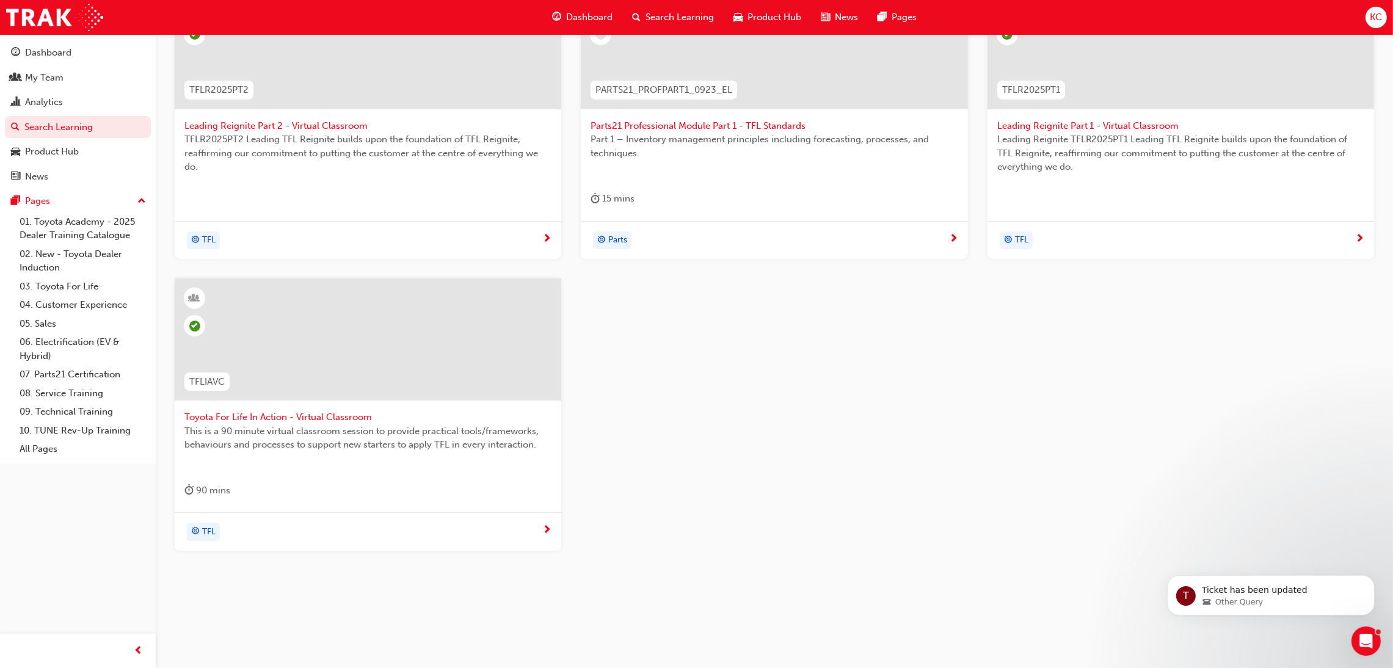
type input "TFL"
click at [250, 418] on span "Toyota For Life In Action - Virtual Classroom" at bounding box center [367, 417] width 367 height 14
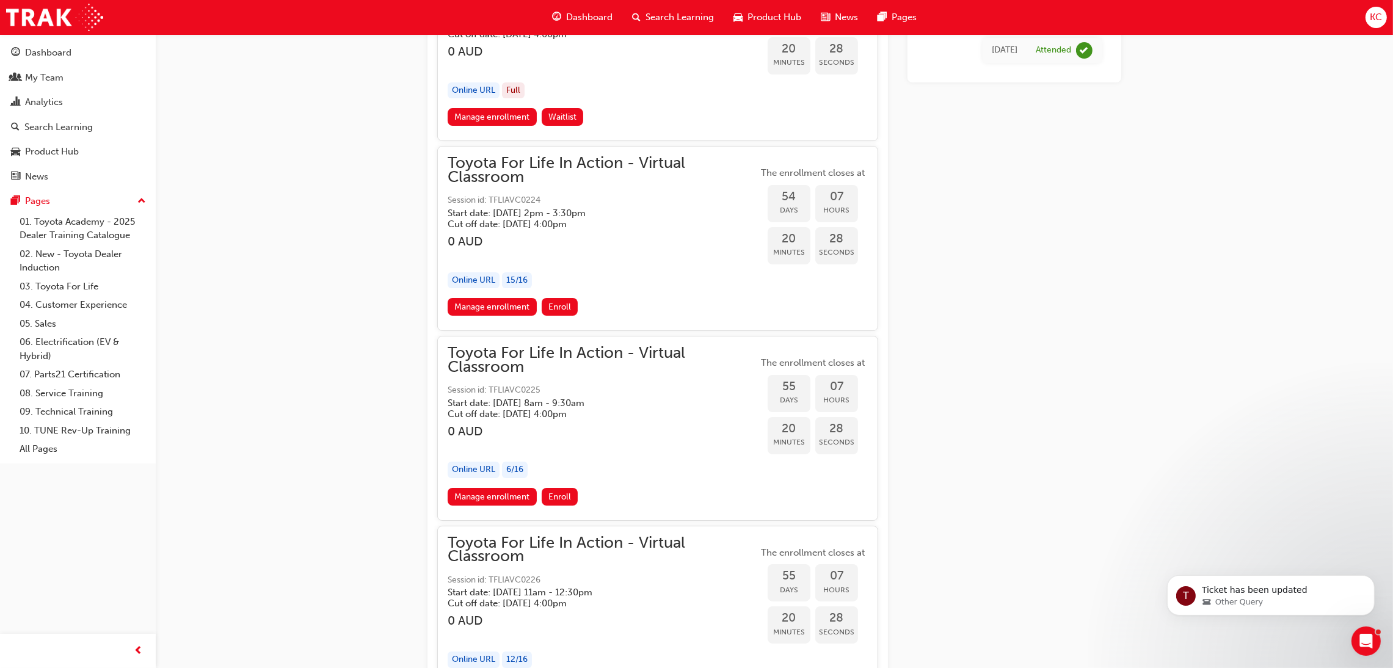
scroll to position [13542, 0]
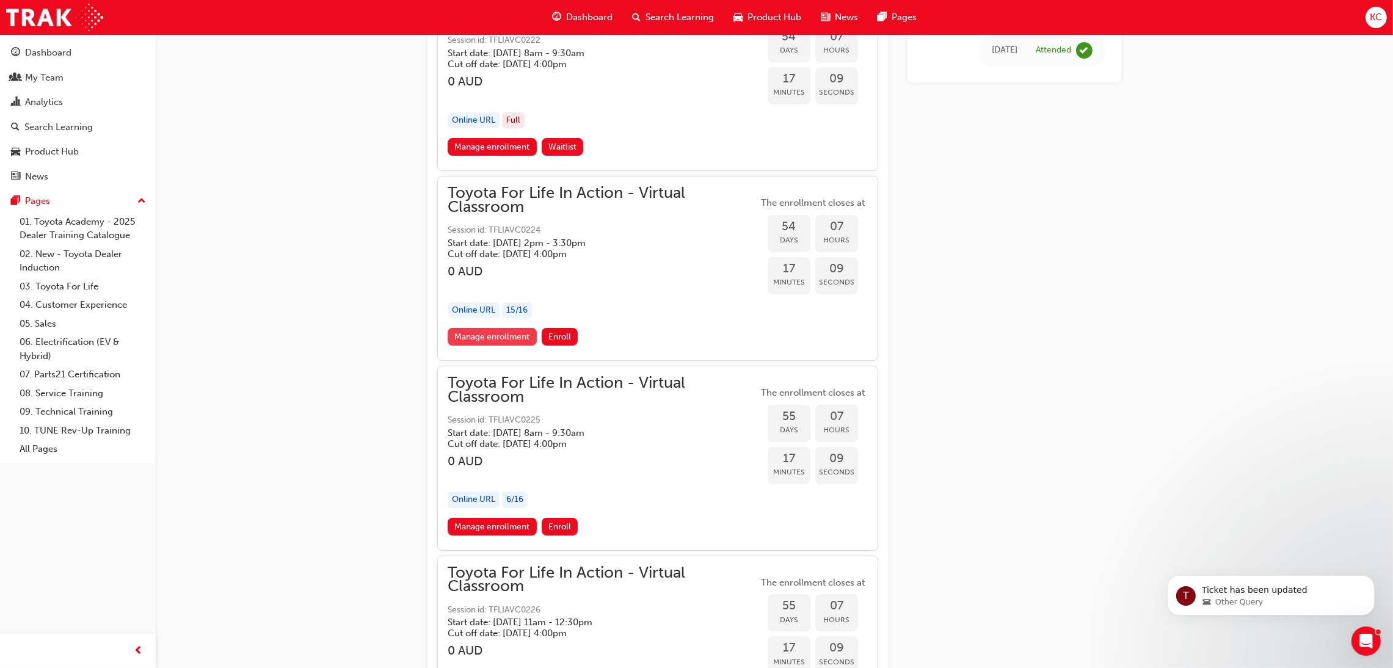
click at [488, 339] on link "Manage enrollment" at bounding box center [492, 337] width 89 height 18
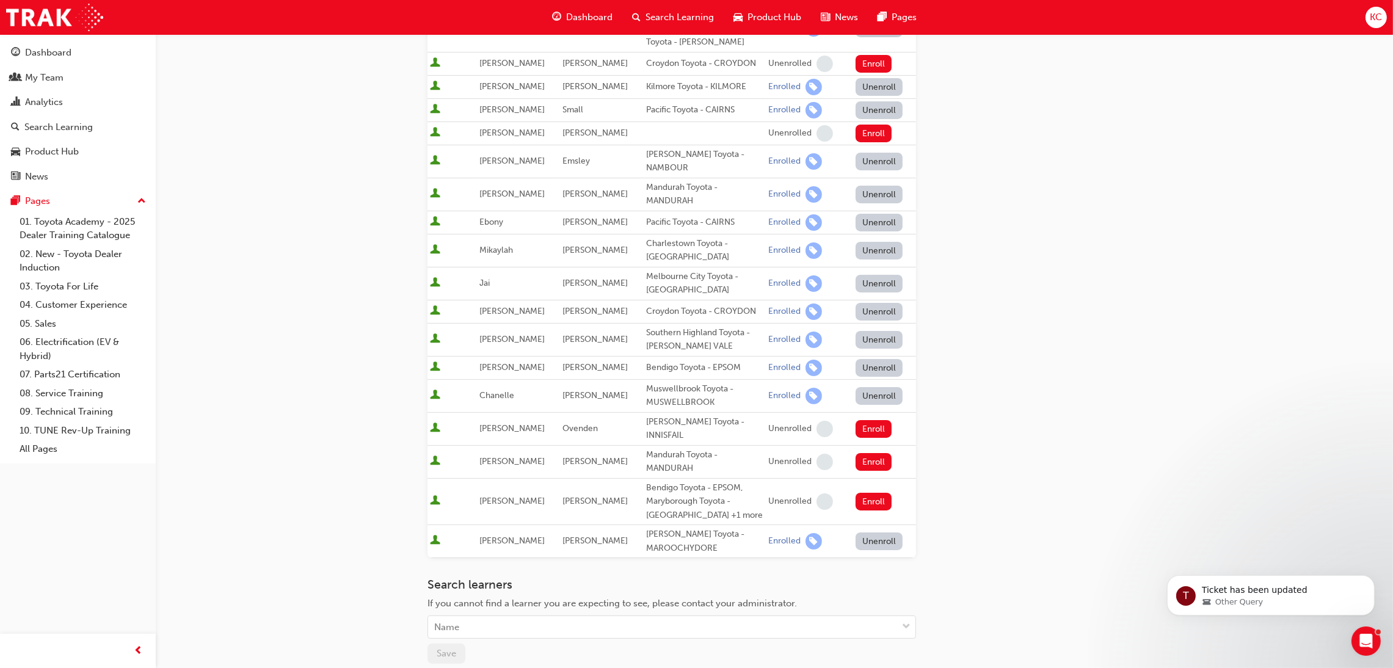
scroll to position [366, 0]
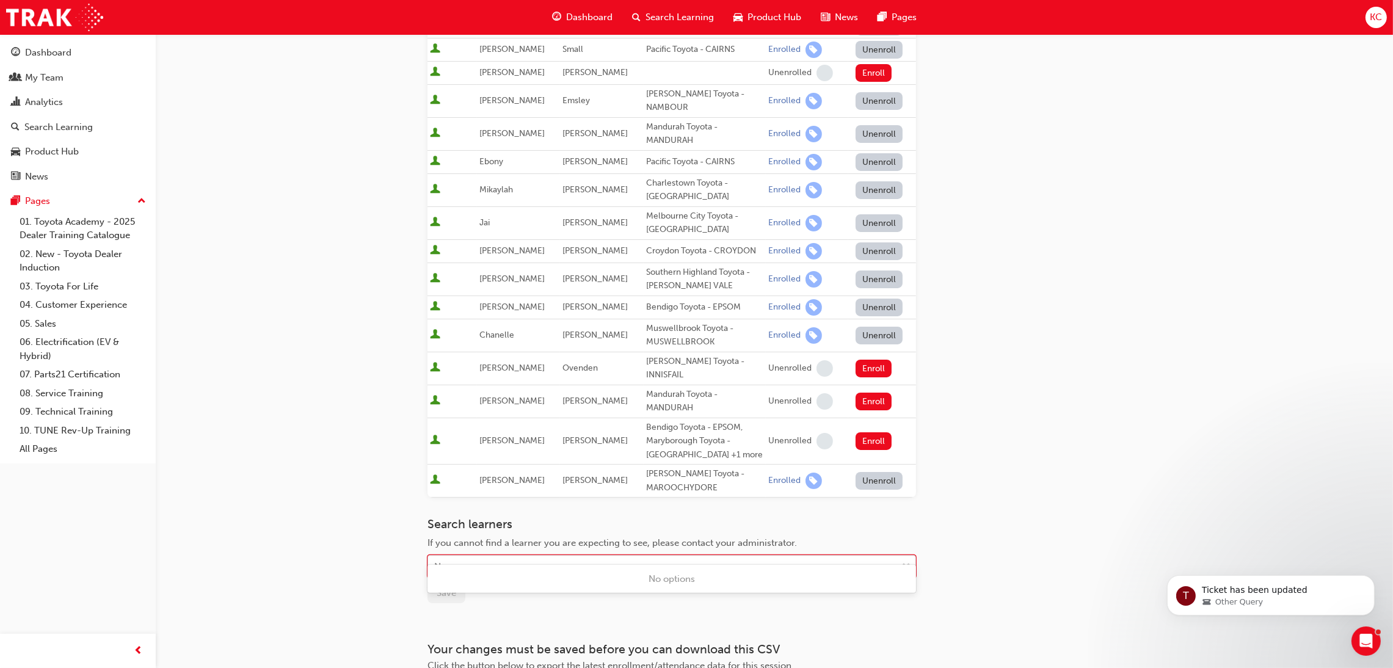
click at [569, 556] on div "Name" at bounding box center [662, 566] width 469 height 21
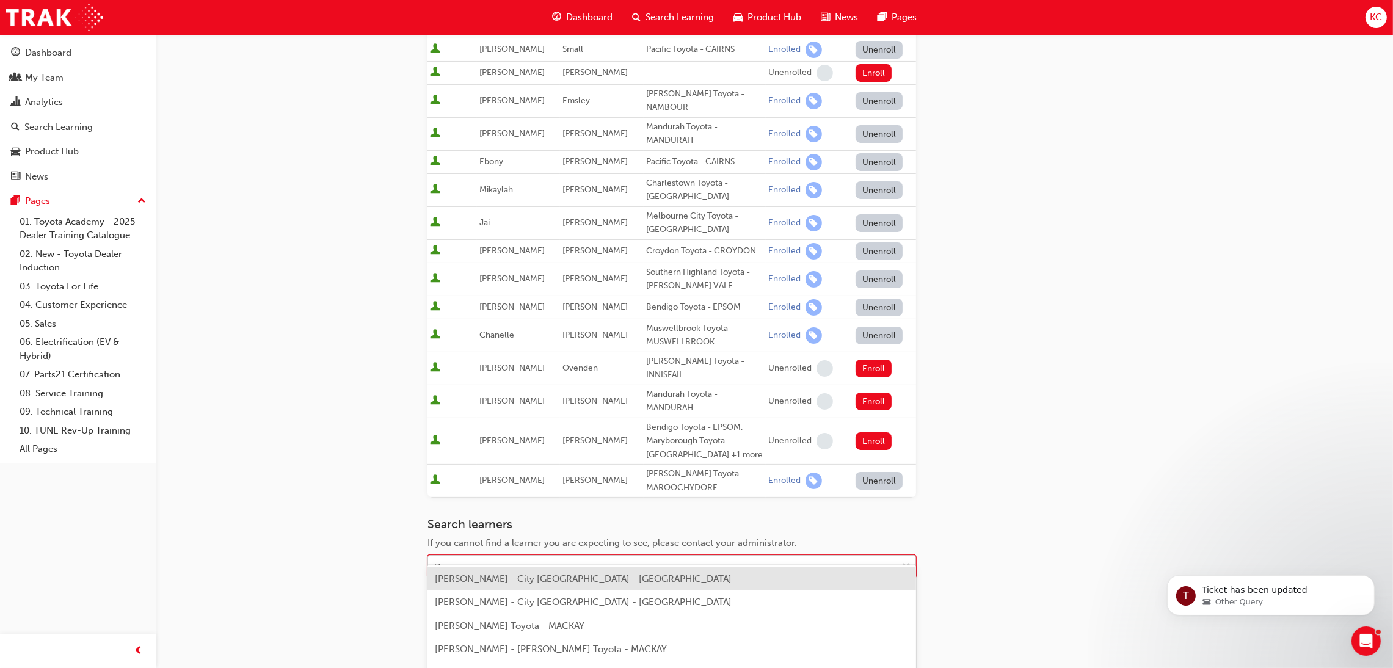
type input "[PERSON_NAME]"
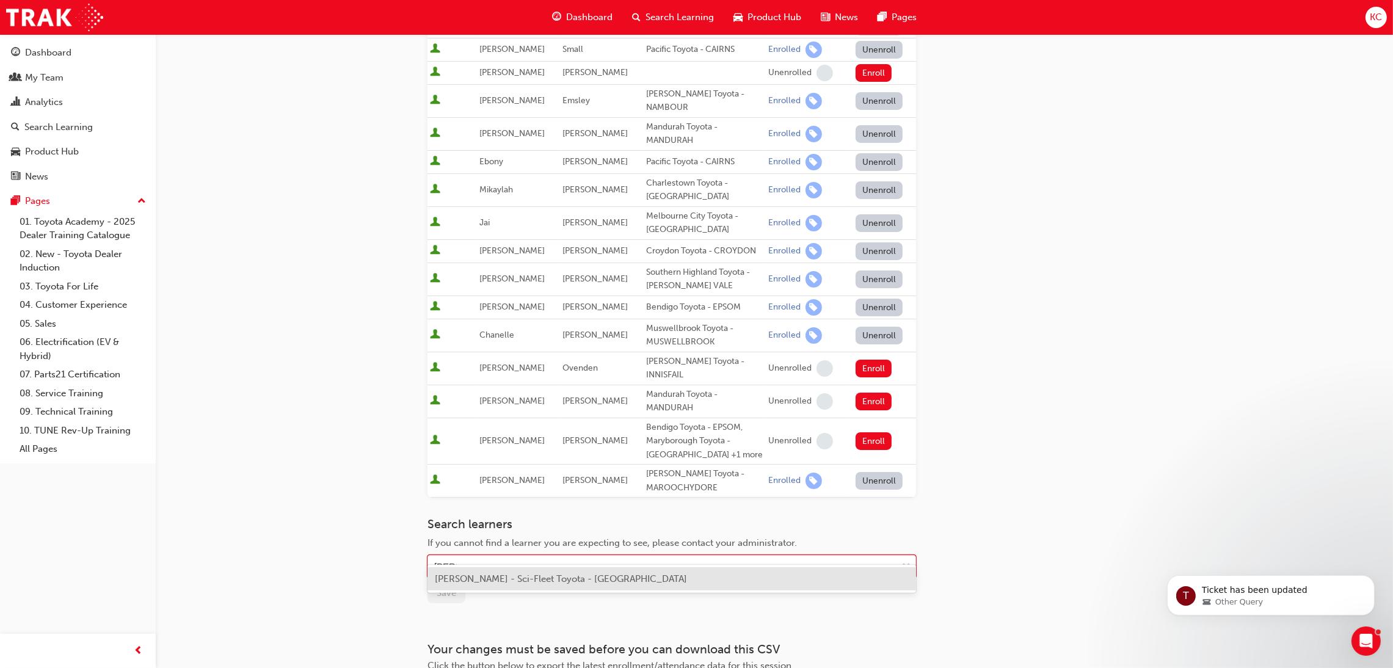
click at [561, 588] on div "[PERSON_NAME] - Sci-Fleet Toyota - [GEOGRAPHIC_DATA]" at bounding box center [672, 579] width 489 height 24
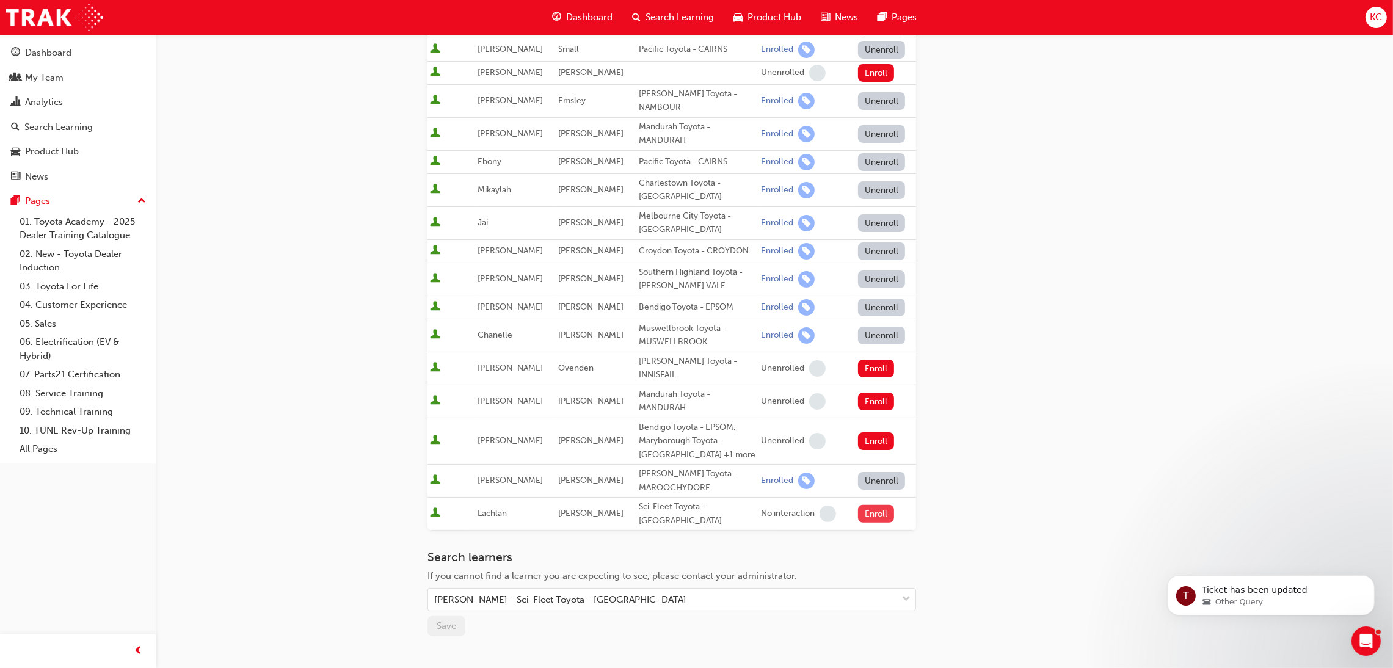
click at [872, 505] on button "Enroll" at bounding box center [876, 514] width 37 height 18
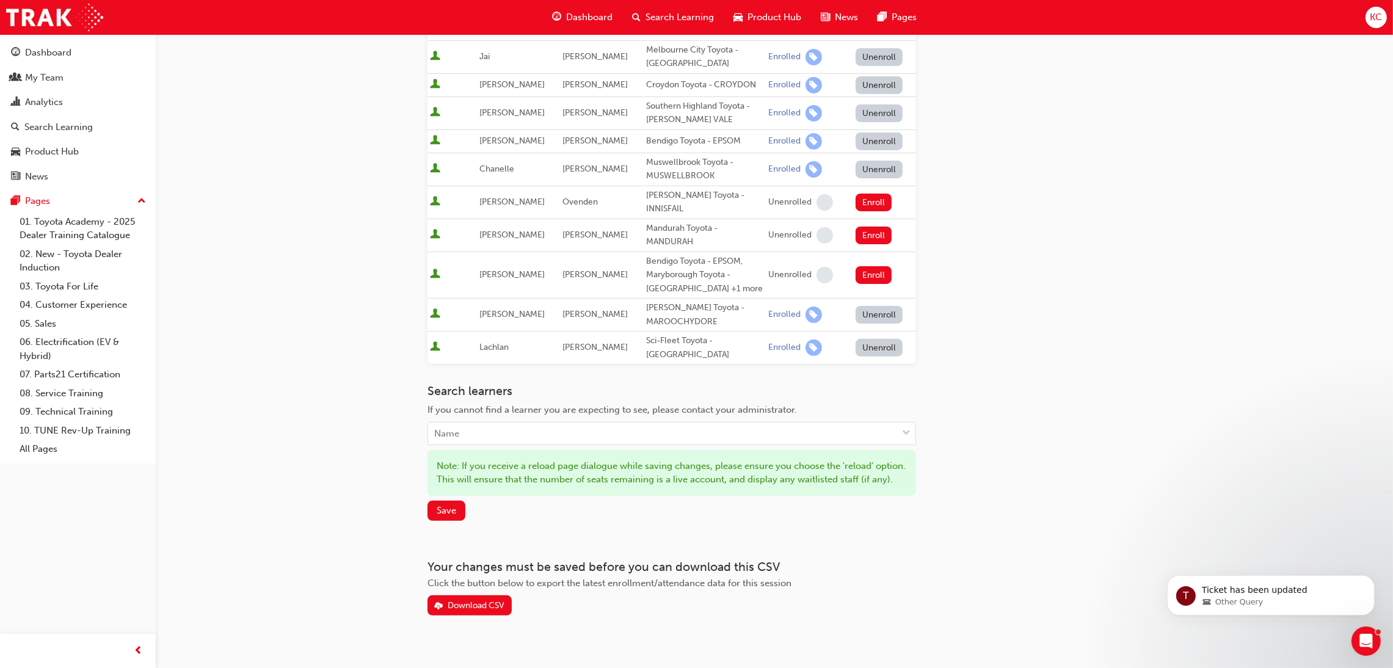
scroll to position [534, 0]
click at [453, 504] on span "Save" at bounding box center [447, 509] width 20 height 11
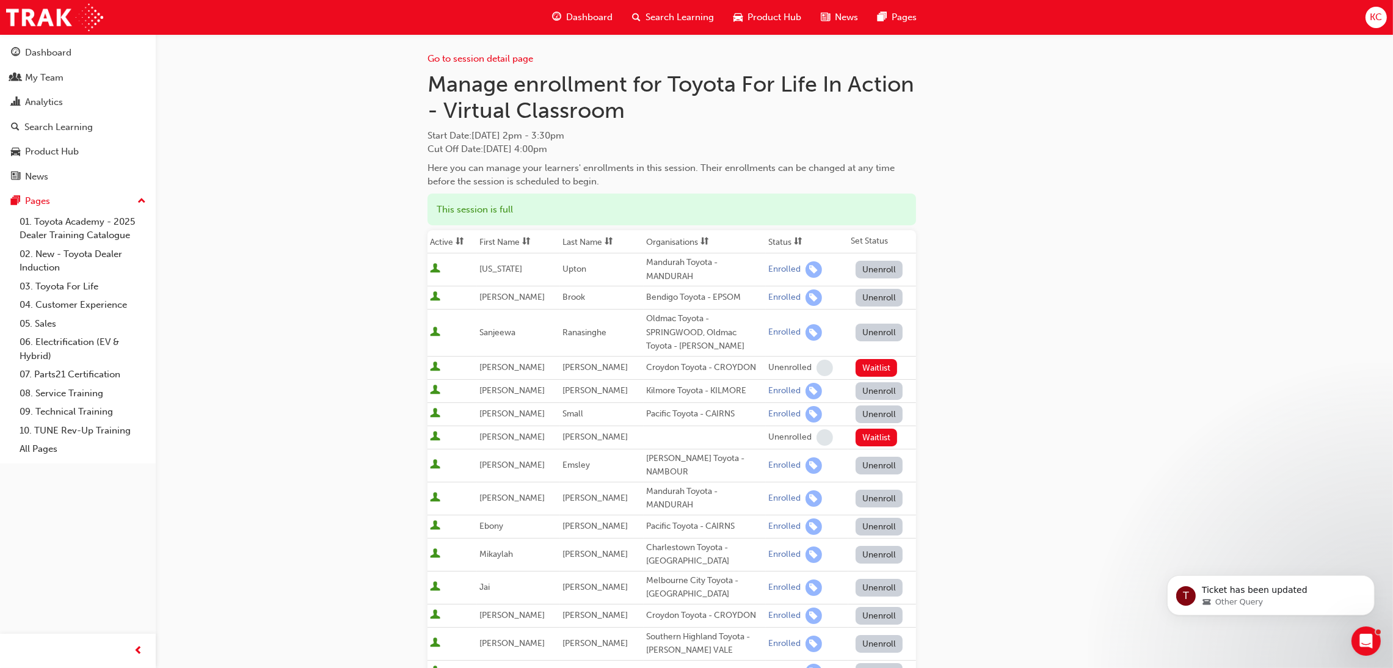
scroll to position [0, 0]
click at [503, 55] on link "Go to session detail page" at bounding box center [481, 60] width 106 height 11
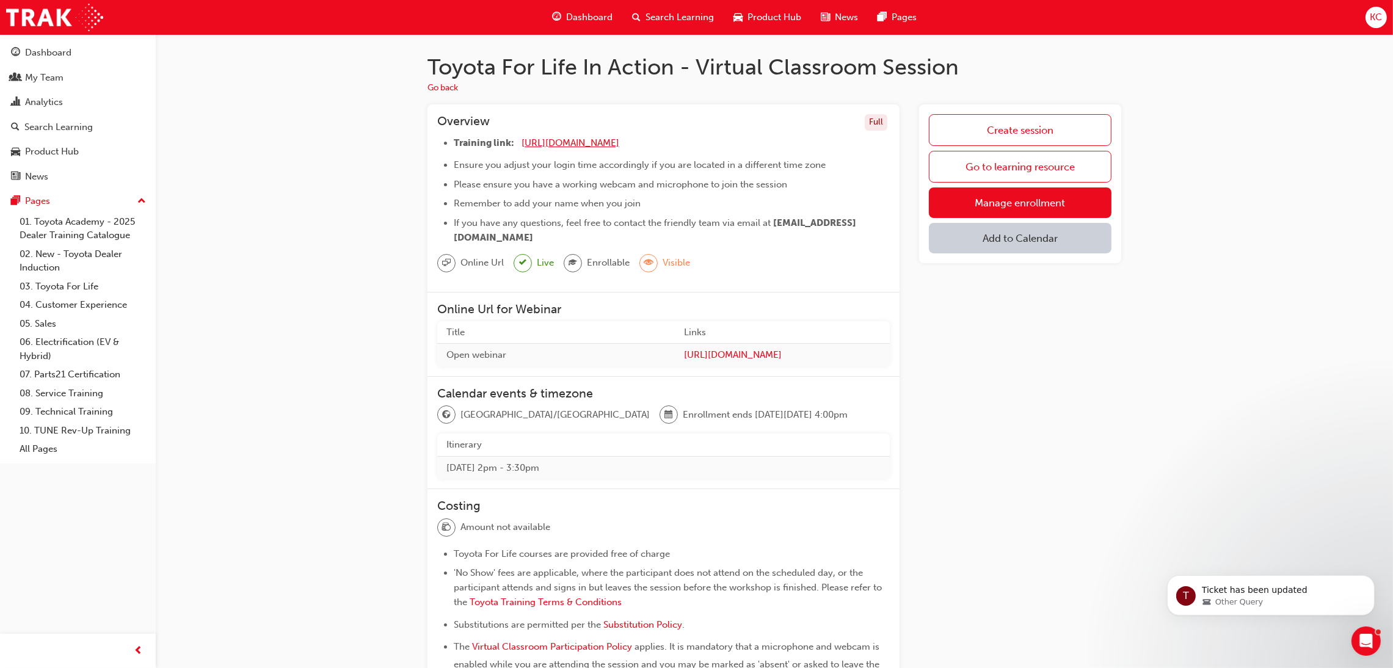
click at [602, 144] on span "[URL][DOMAIN_NAME]" at bounding box center [571, 142] width 98 height 11
click at [681, 20] on span "Search Learning" at bounding box center [680, 17] width 68 height 14
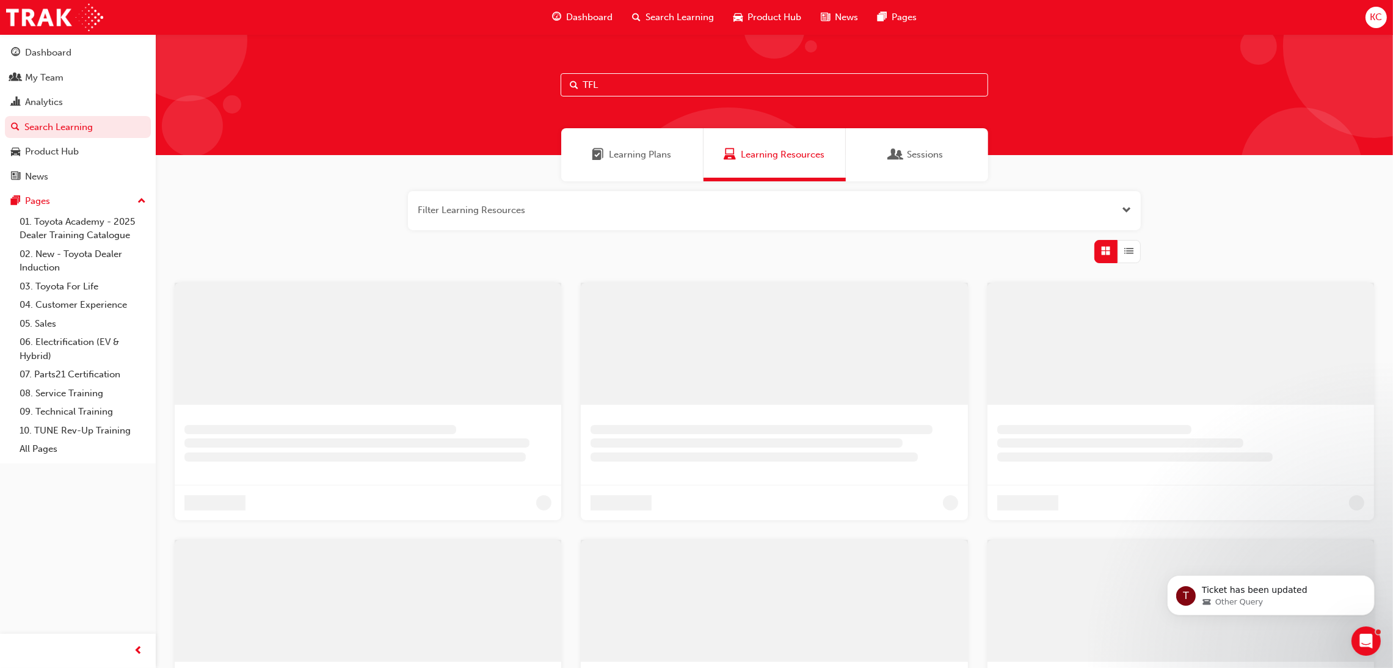
click at [665, 84] on input "TFL" at bounding box center [775, 84] width 428 height 23
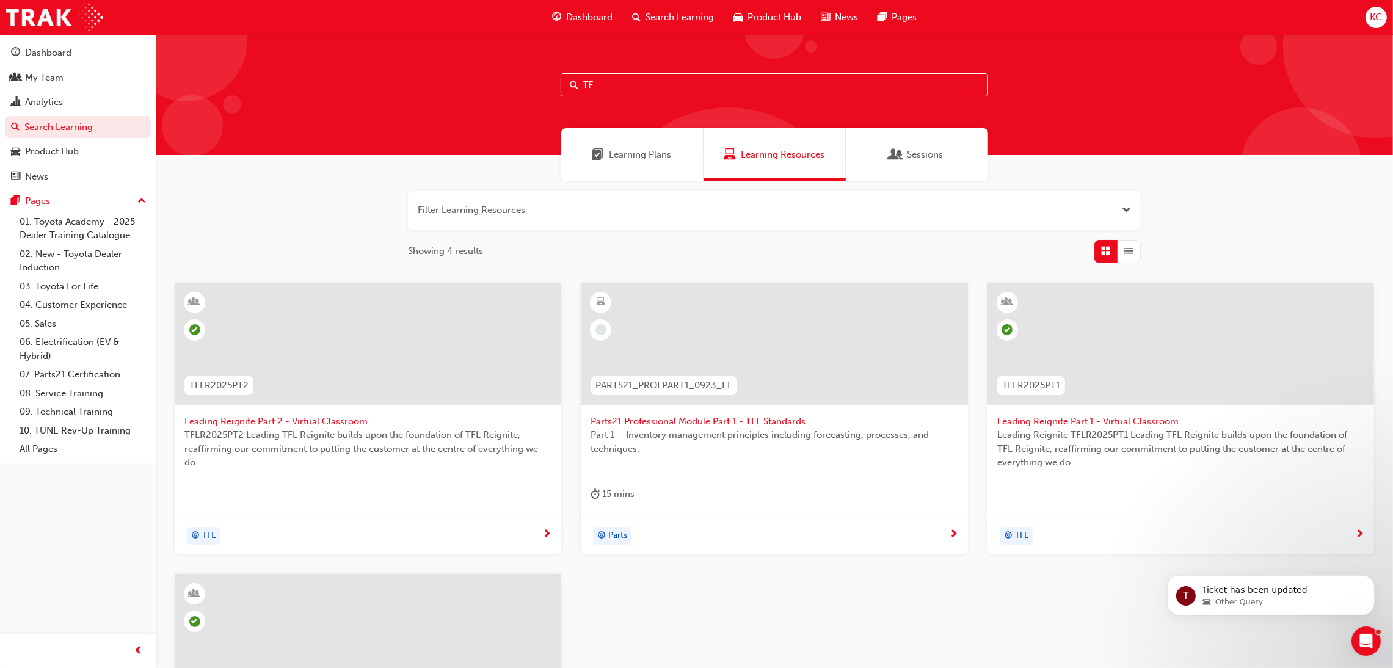
type input "T"
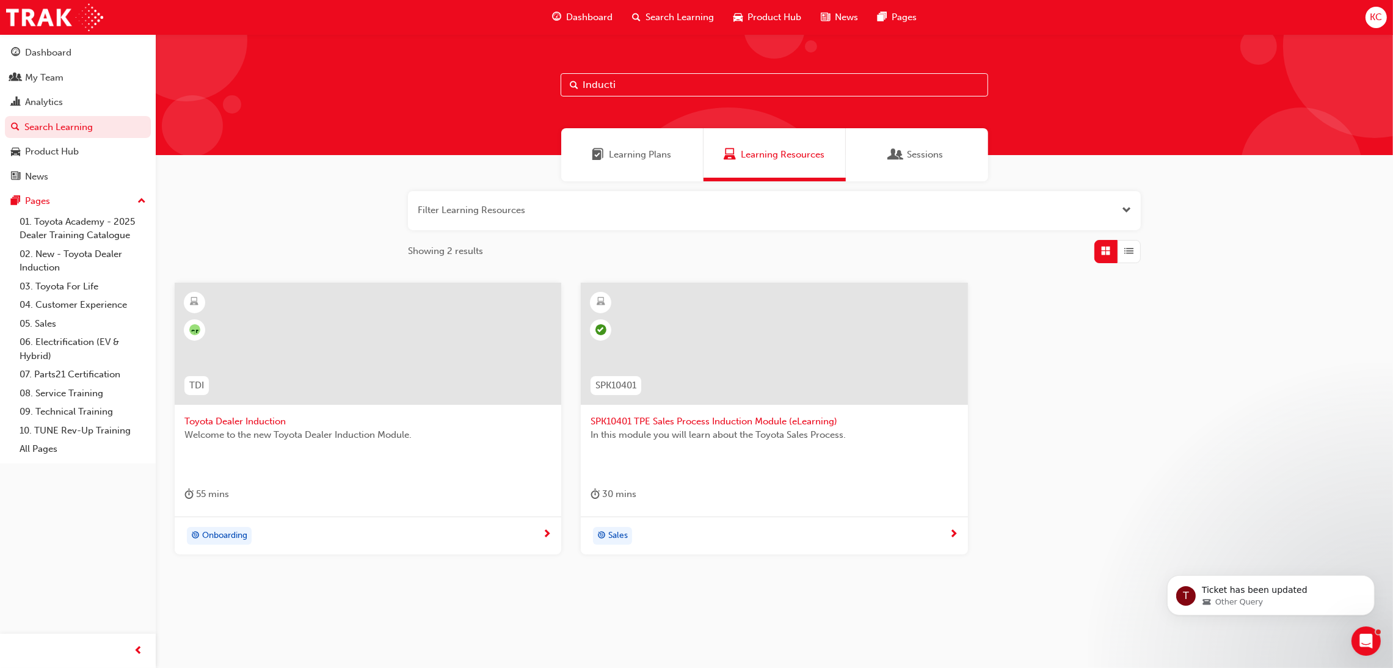
type input "Inducti"
click at [241, 421] on span "Toyota Dealer Induction" at bounding box center [367, 422] width 367 height 14
drag, startPoint x: 615, startPoint y: 92, endPoint x: 436, endPoint y: 79, distance: 180.0
click at [432, 78] on div "Inducti" at bounding box center [774, 94] width 1237 height 121
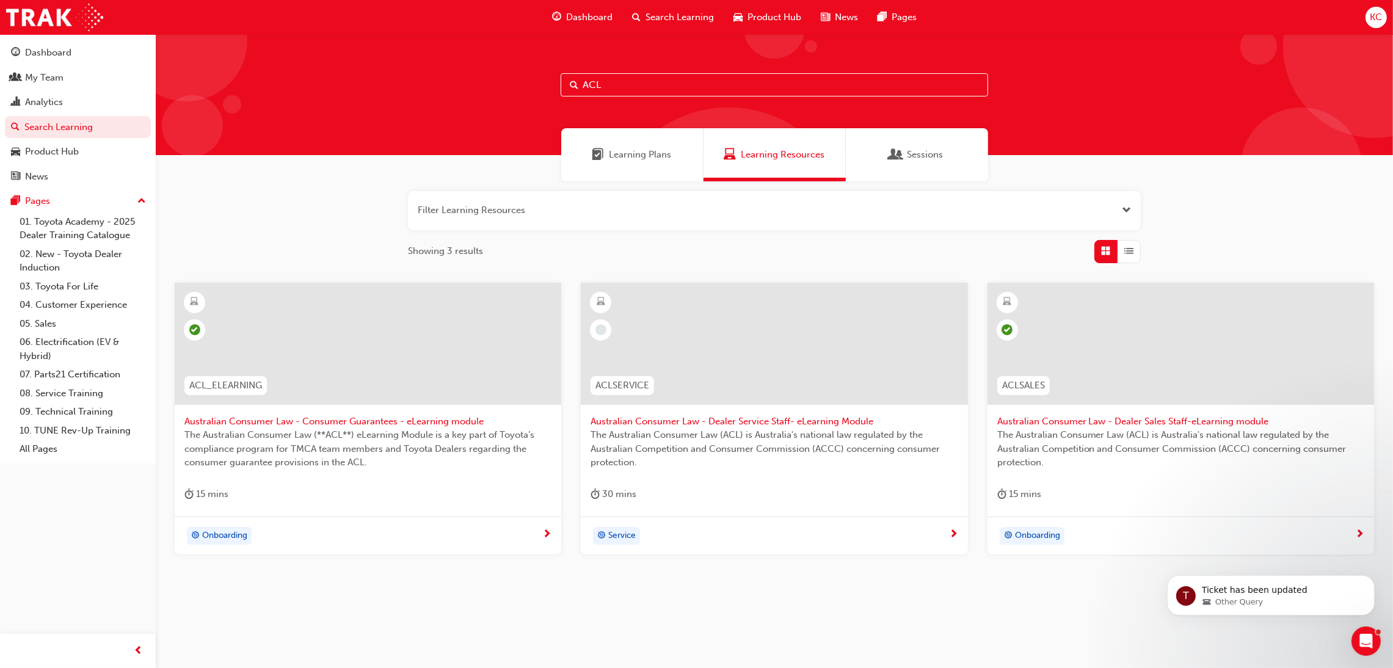
type input "ACL"
click at [736, 425] on span "Australian Consumer Law - Dealer Service Staff- eLearning Module" at bounding box center [774, 422] width 367 height 14
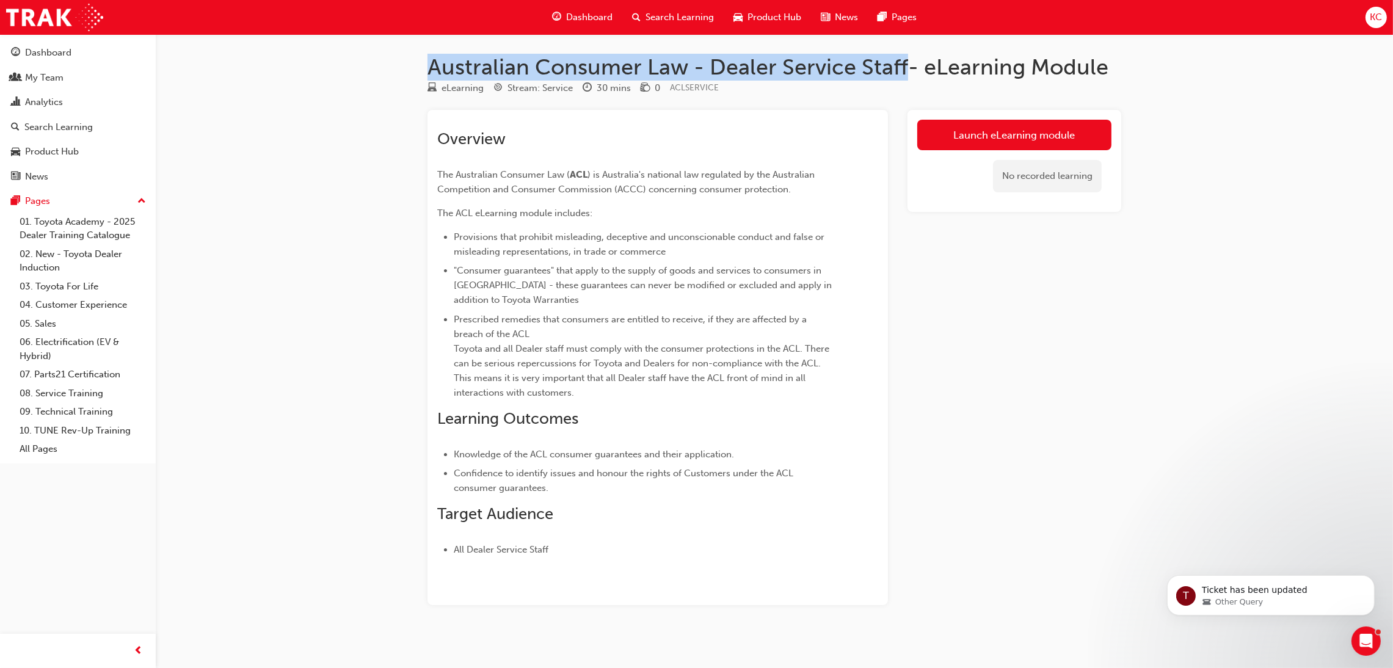
drag, startPoint x: 872, startPoint y: 67, endPoint x: 431, endPoint y: 67, distance: 441.0
click at [431, 67] on h1 "Australian Consumer Law - Dealer Service Staff- eLearning Module" at bounding box center [775, 67] width 694 height 27
copy h1 "Australian Consumer Law - Dealer Service Staff"
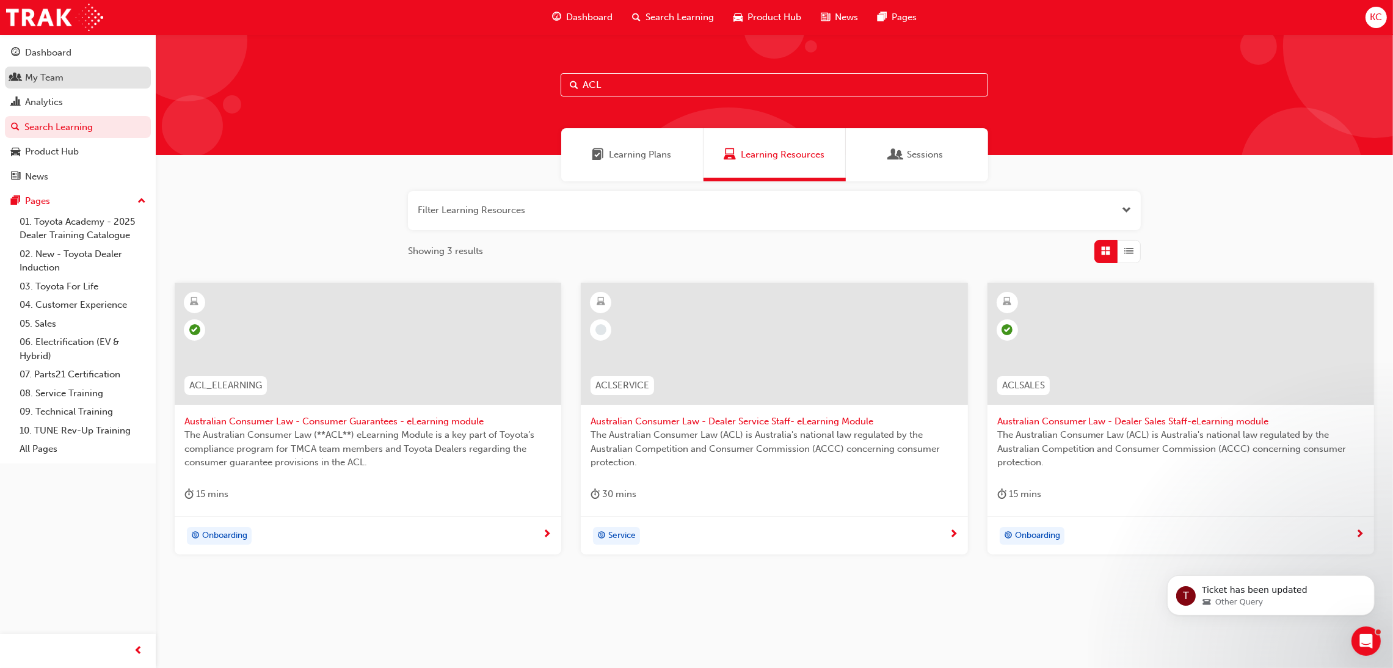
click at [23, 71] on div "My Team" at bounding box center [78, 77] width 134 height 15
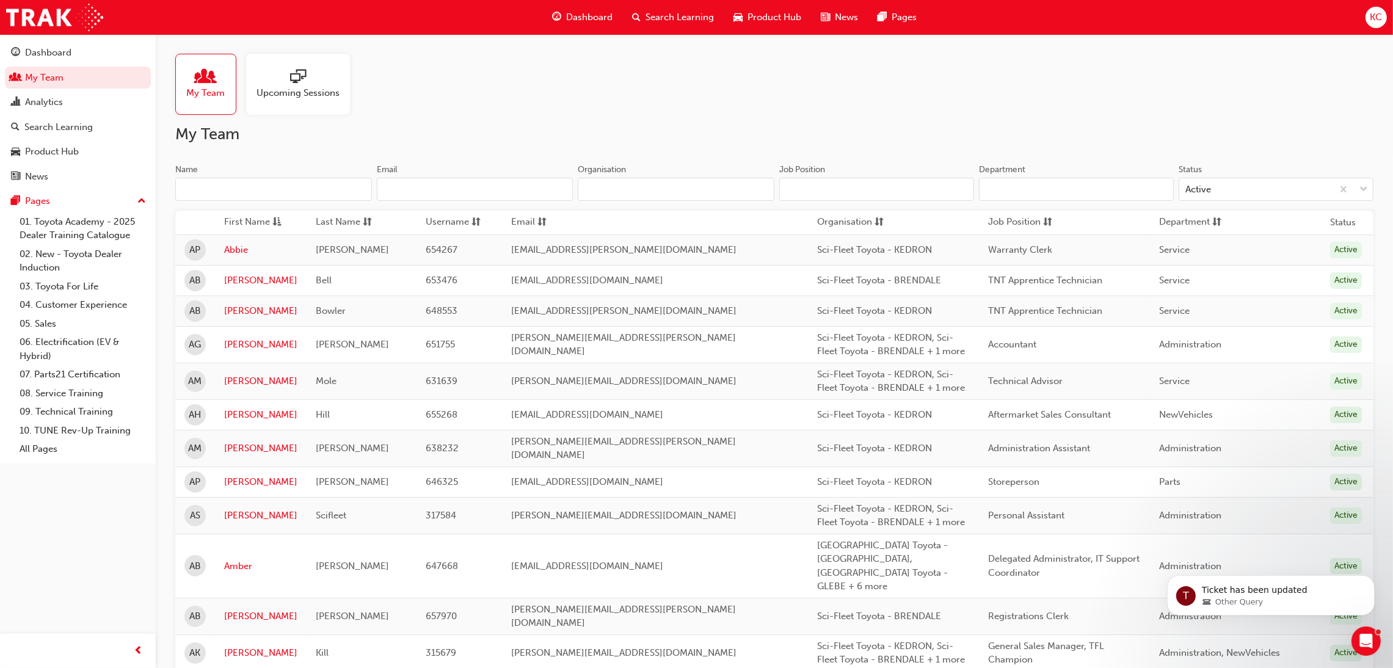
click at [283, 184] on input "Name" at bounding box center [273, 189] width 197 height 23
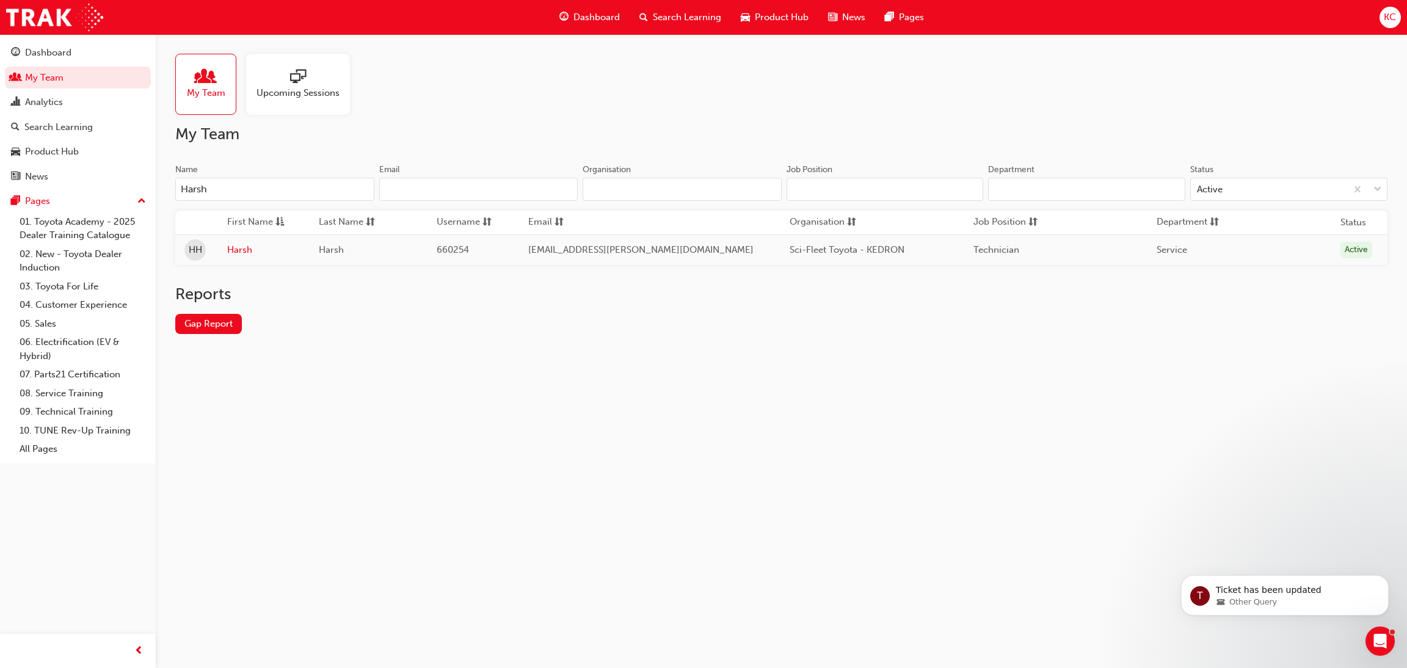
type input "Harsh"
click at [239, 258] on td "Harsh" at bounding box center [264, 250] width 92 height 31
click at [234, 250] on link "Harsh" at bounding box center [263, 250] width 73 height 14
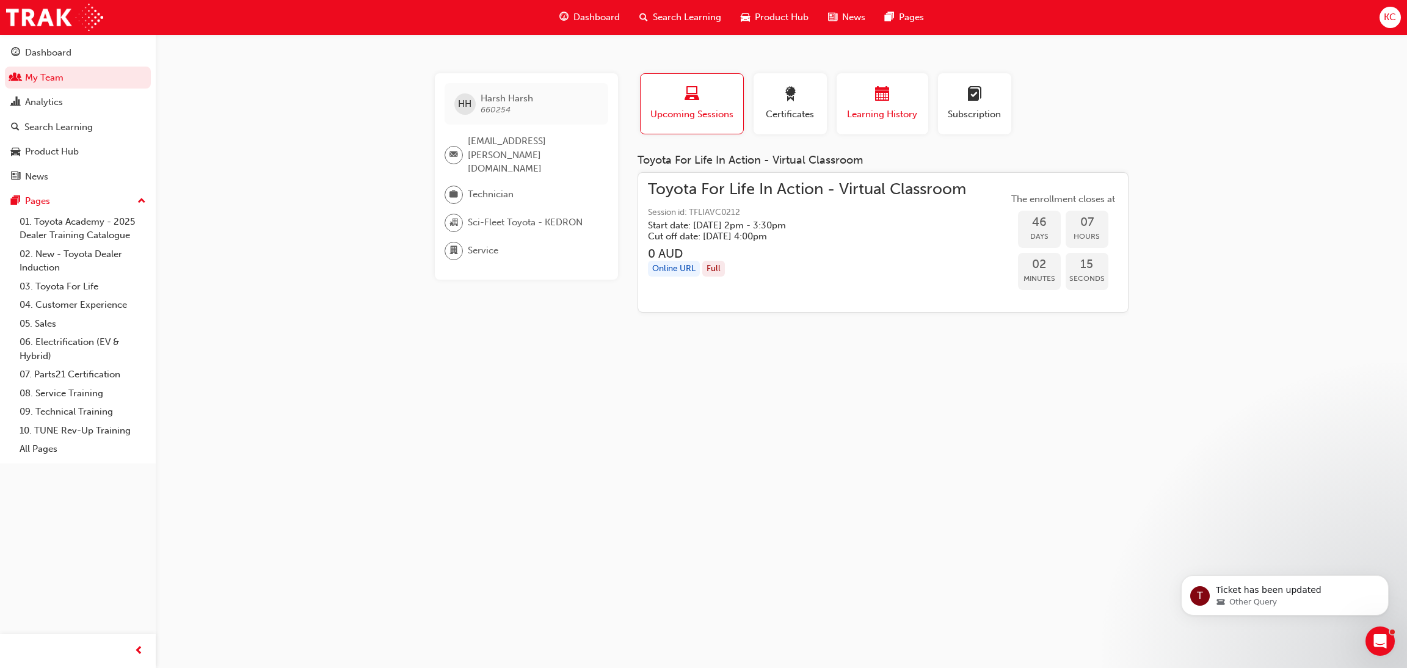
click at [864, 115] on span "Learning History" at bounding box center [882, 115] width 73 height 14
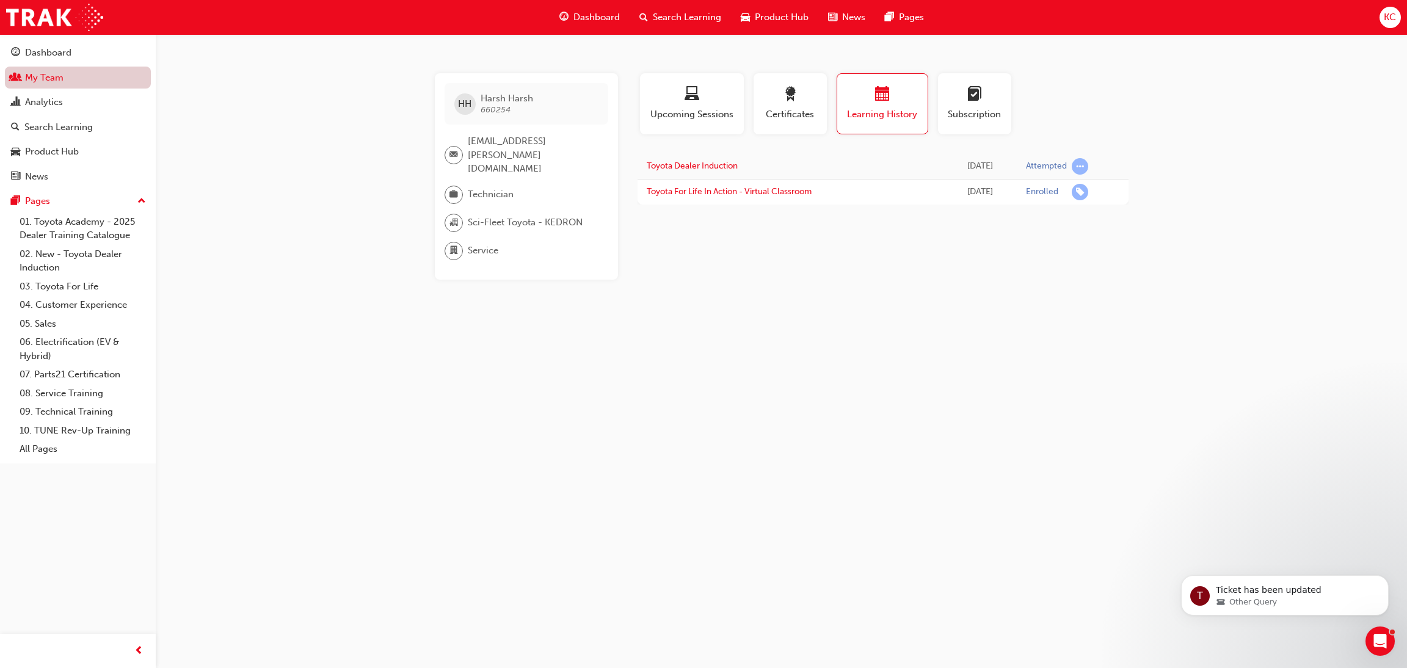
click at [27, 81] on link "My Team" at bounding box center [78, 78] width 146 height 23
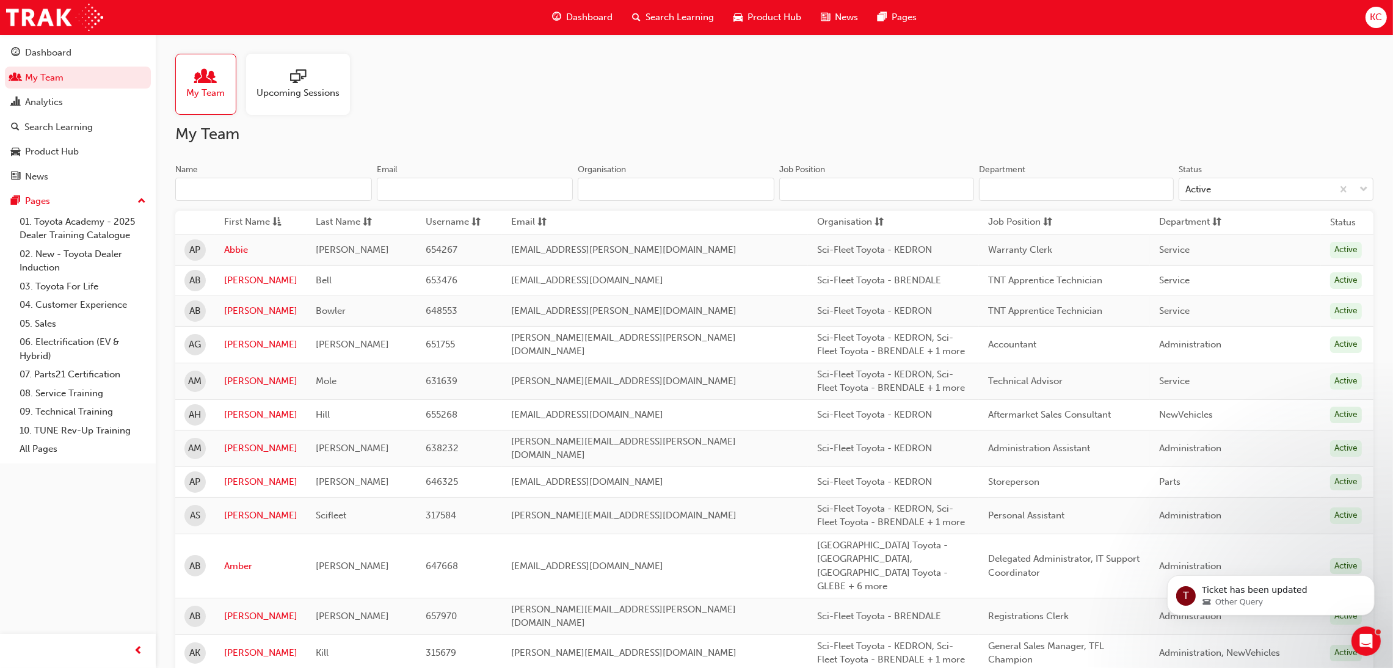
click at [259, 183] on input "Name" at bounding box center [273, 189] width 197 height 23
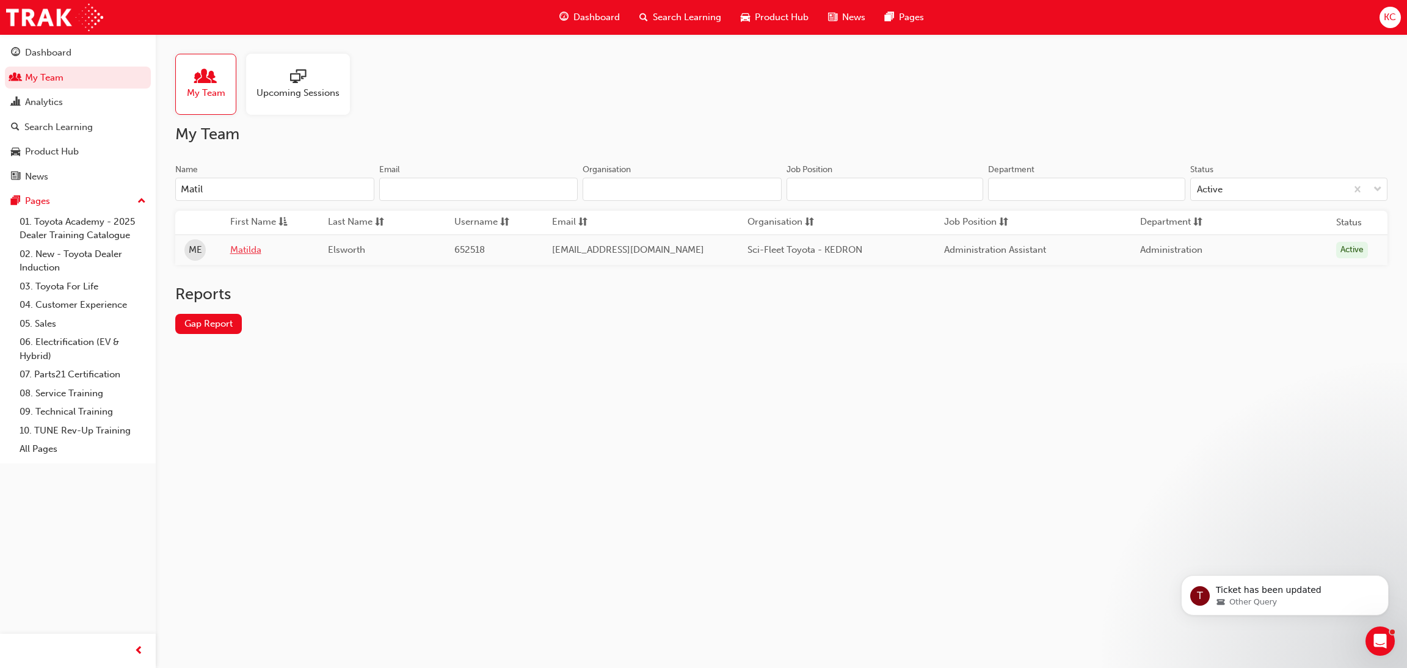
type input "Matil"
click at [252, 250] on link "Matilda" at bounding box center [270, 250] width 80 height 14
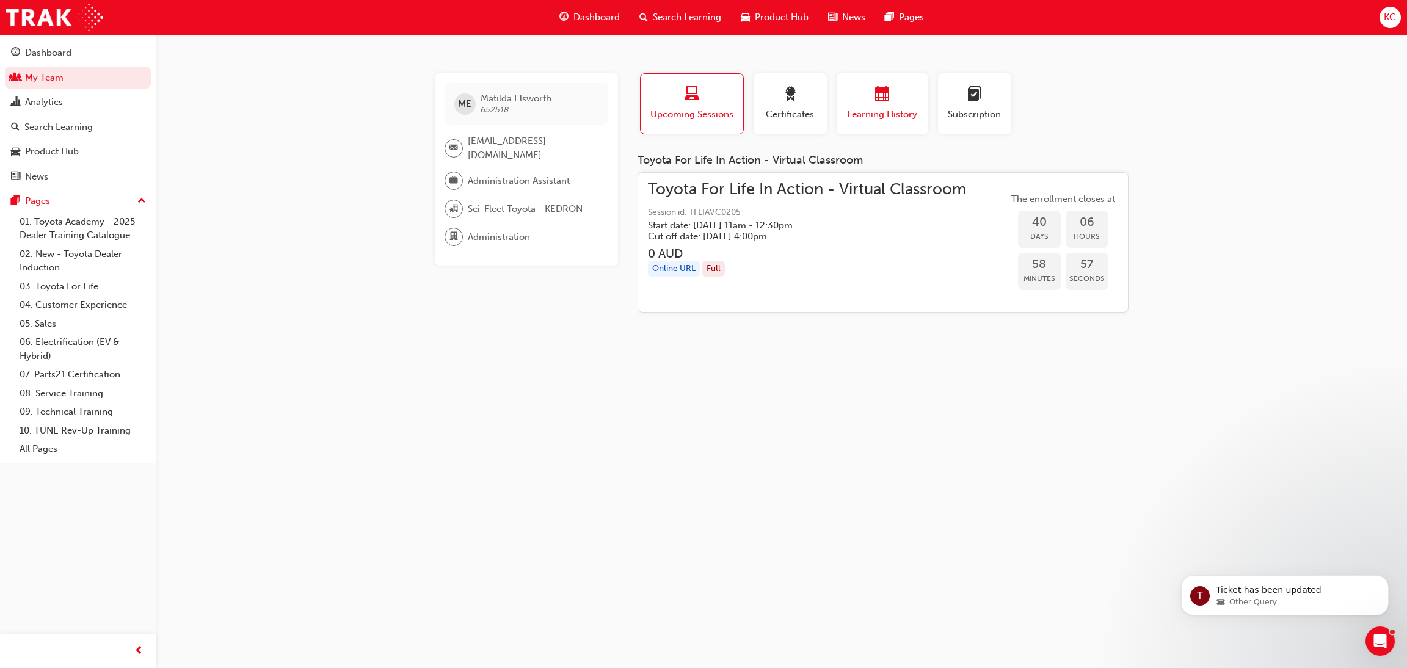
click at [890, 106] on div "Learning History" at bounding box center [882, 104] width 73 height 35
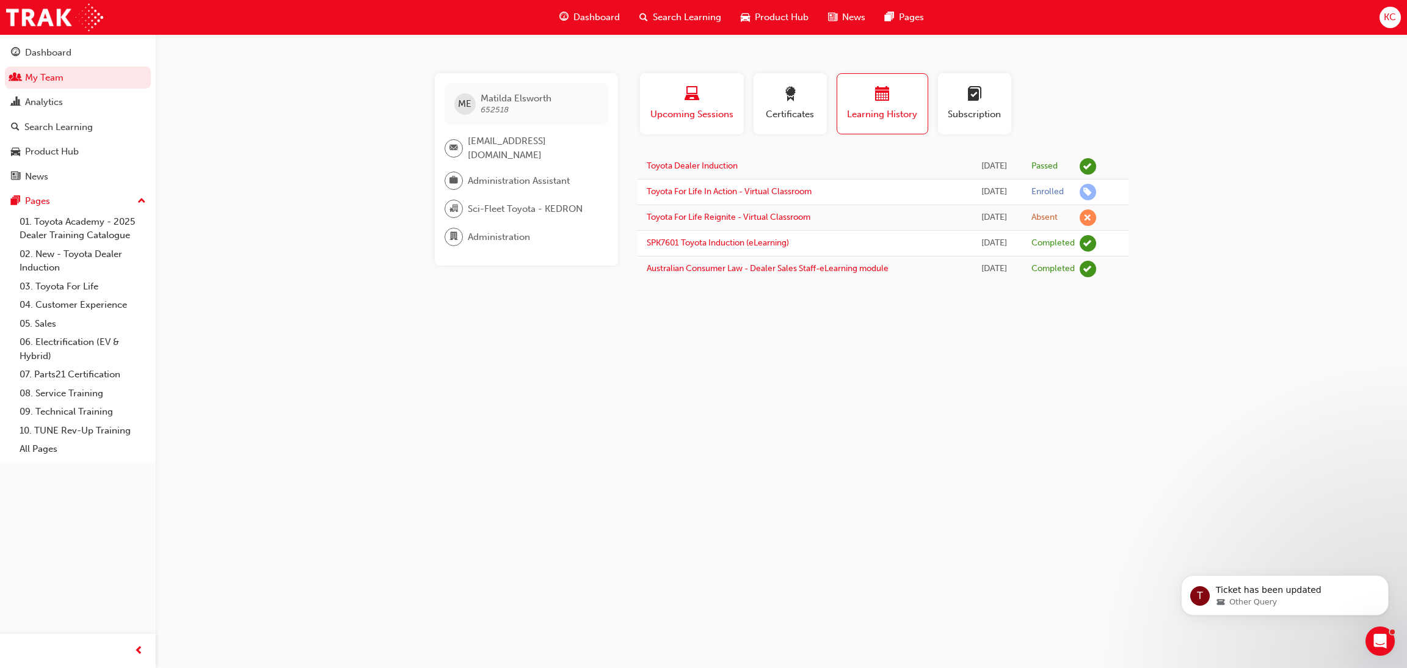
click at [701, 117] on span "Upcoming Sessions" at bounding box center [692, 115] width 86 height 14
